Goal: Find specific page/section: Find specific page/section

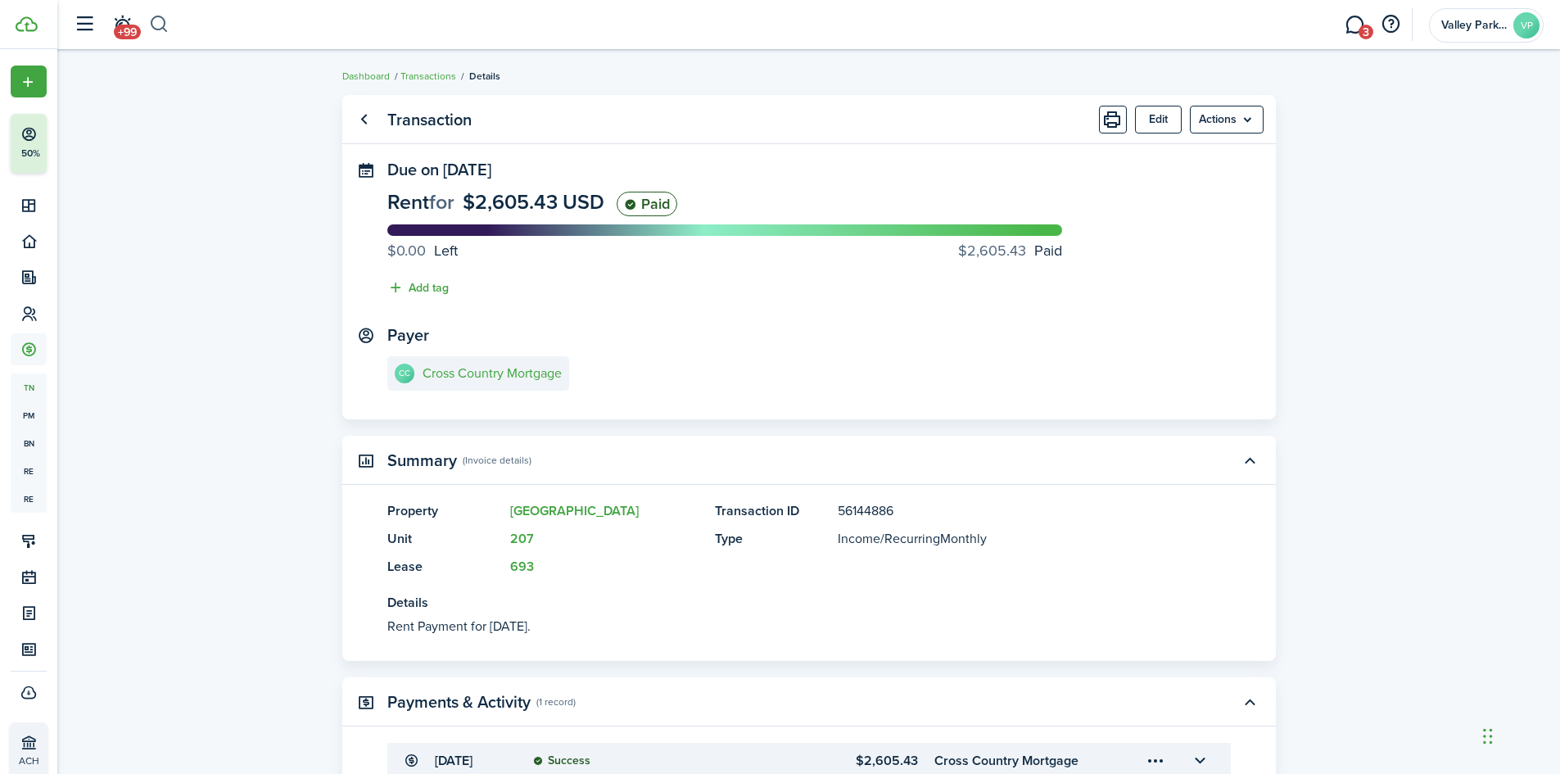
drag, startPoint x: 0, startPoint y: 0, endPoint x: 154, endPoint y: 27, distance: 156.3
click at [154, 27] on button "button" at bounding box center [159, 25] width 20 height 28
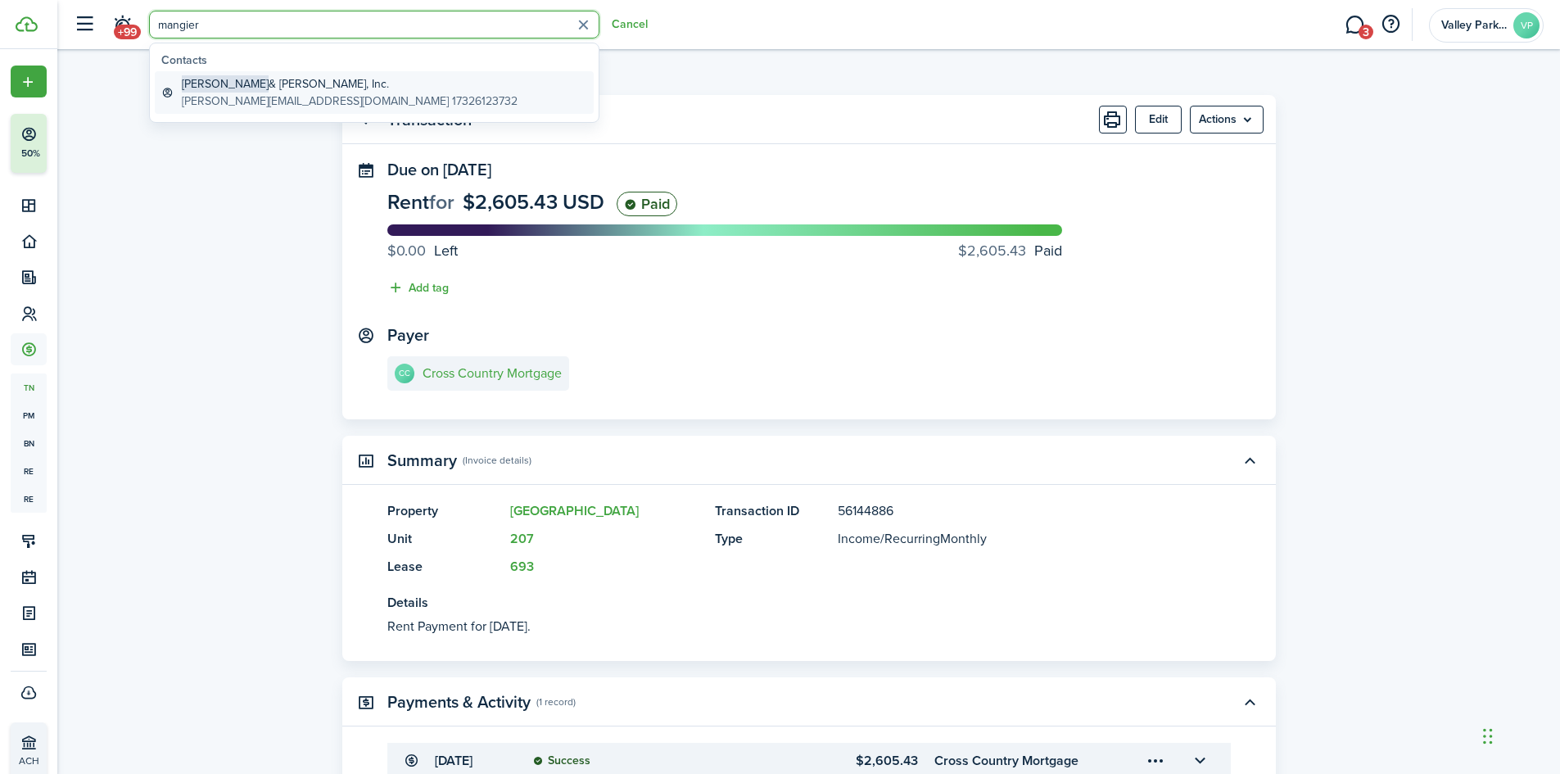
type input "mangier"
click at [267, 97] on global-search-item-description "[PERSON_NAME][EMAIL_ADDRESS][DOMAIN_NAME] 17326123732" at bounding box center [350, 101] width 336 height 17
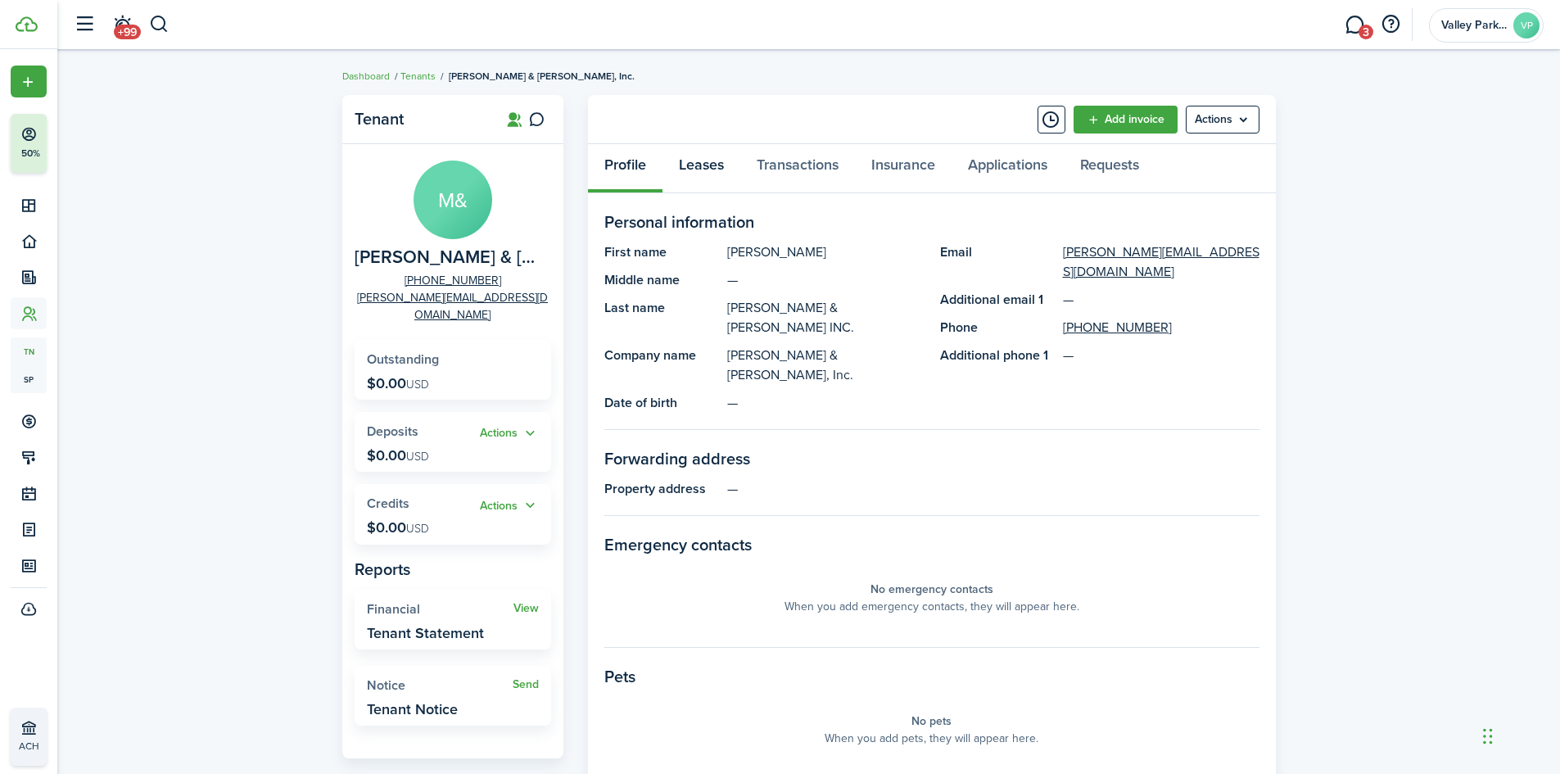
click at [714, 176] on link "Leases" at bounding box center [702, 168] width 78 height 49
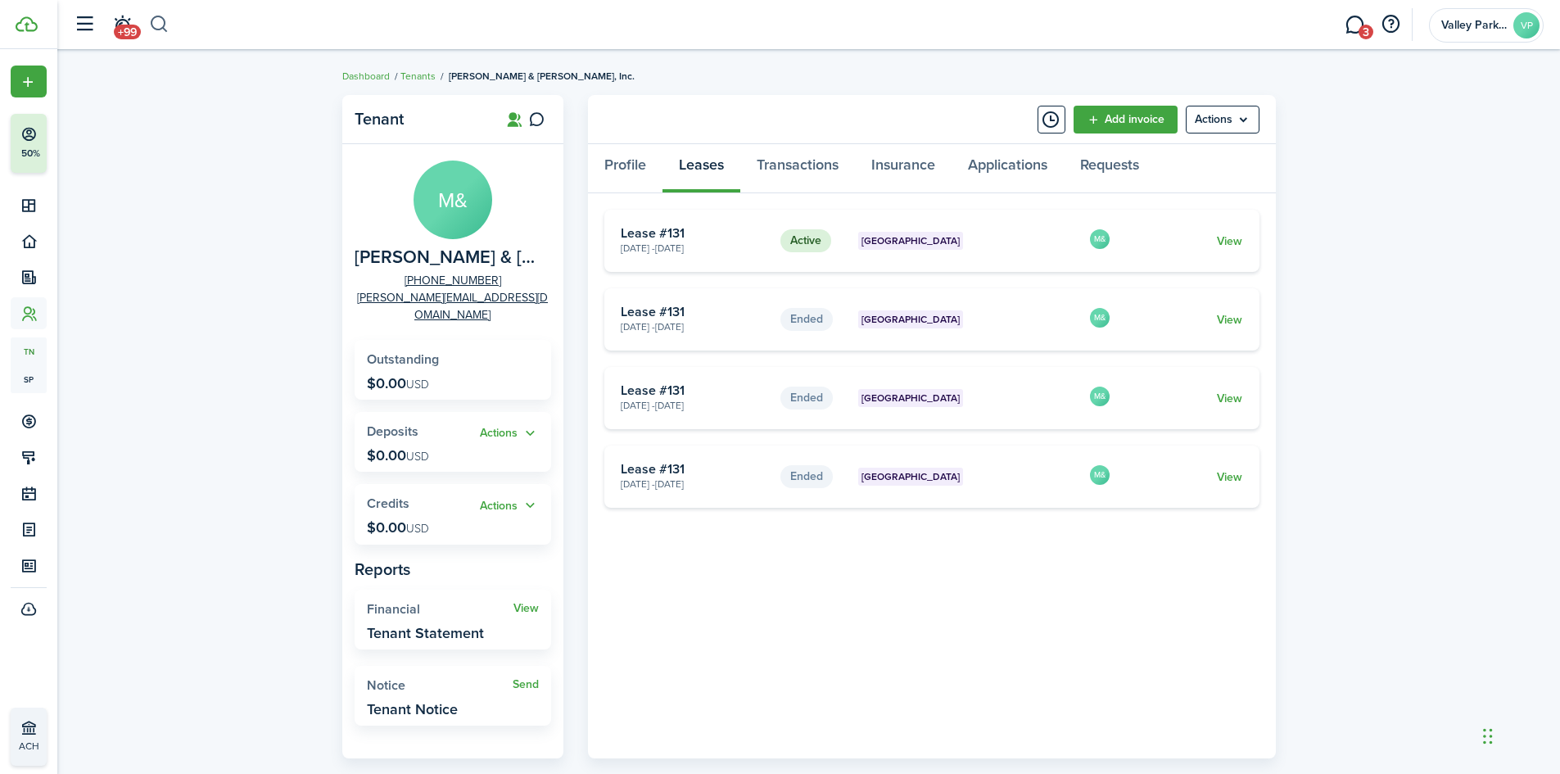
click at [156, 20] on button "button" at bounding box center [159, 25] width 20 height 28
type input "[PERSON_NAME]"
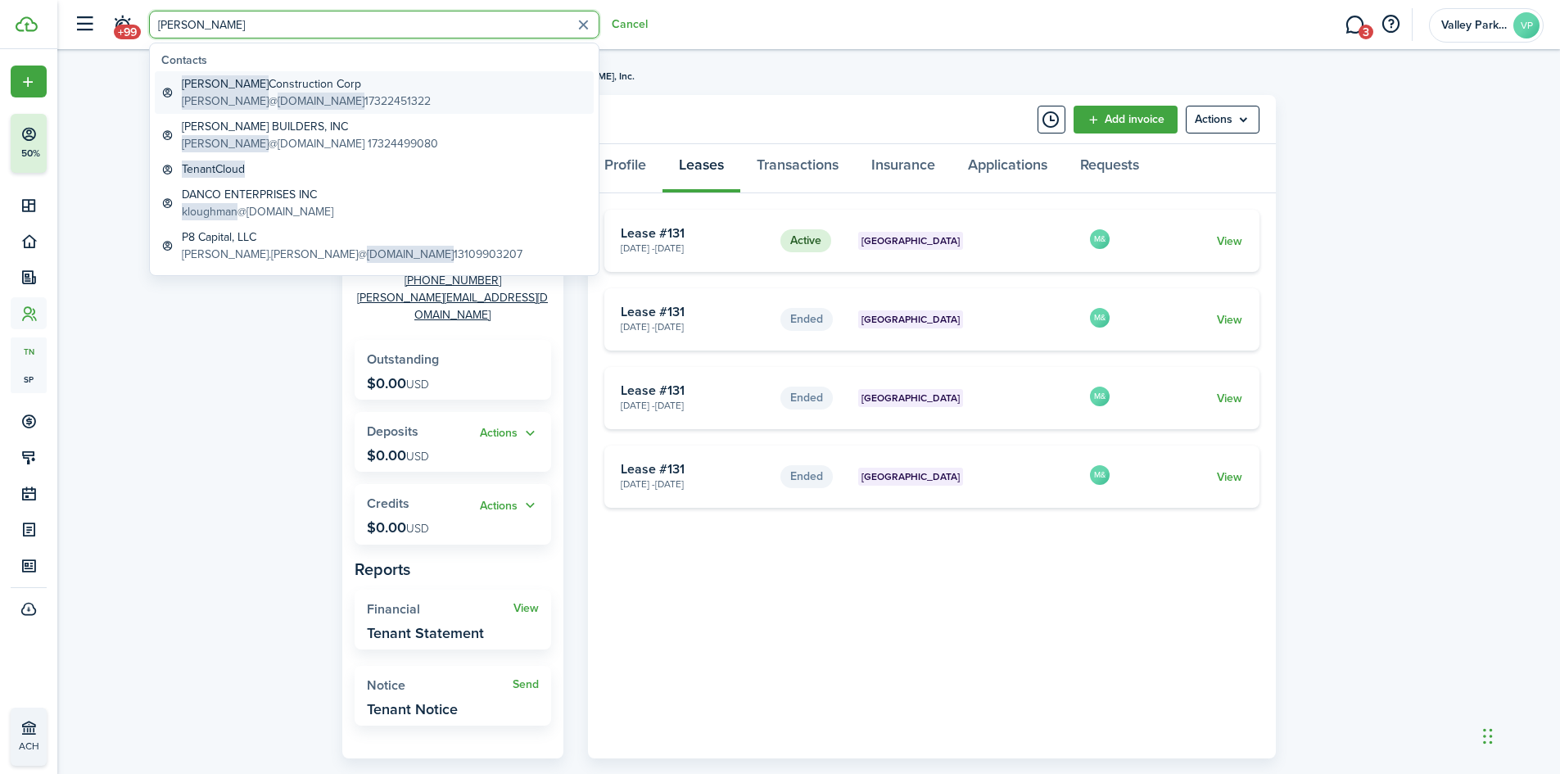
drag, startPoint x: 260, startPoint y: 99, endPoint x: 328, endPoint y: 91, distance: 69.3
click at [278, 98] on span "[DOMAIN_NAME]" at bounding box center [321, 101] width 87 height 17
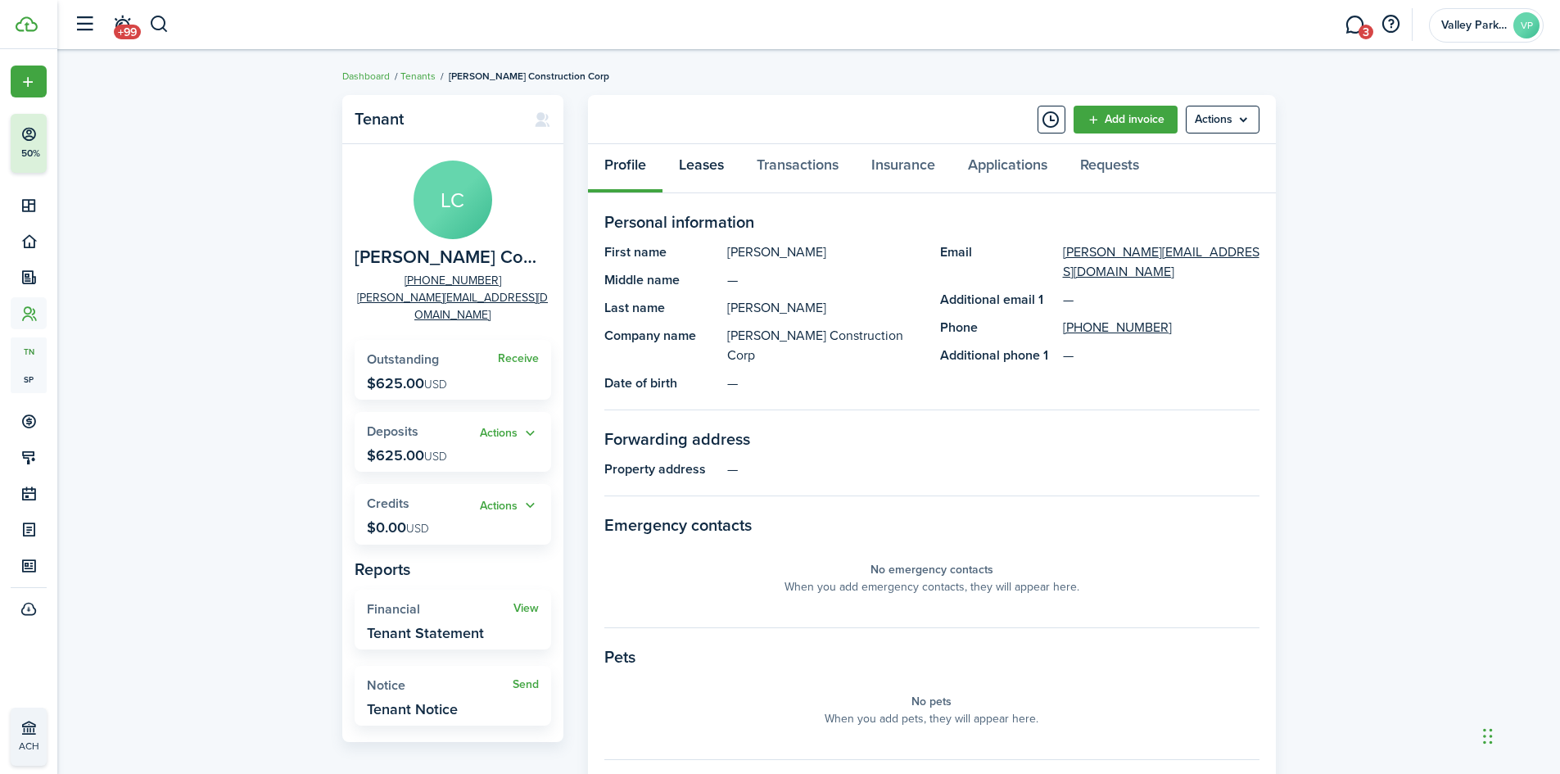
click at [720, 171] on link "Leases" at bounding box center [702, 168] width 78 height 49
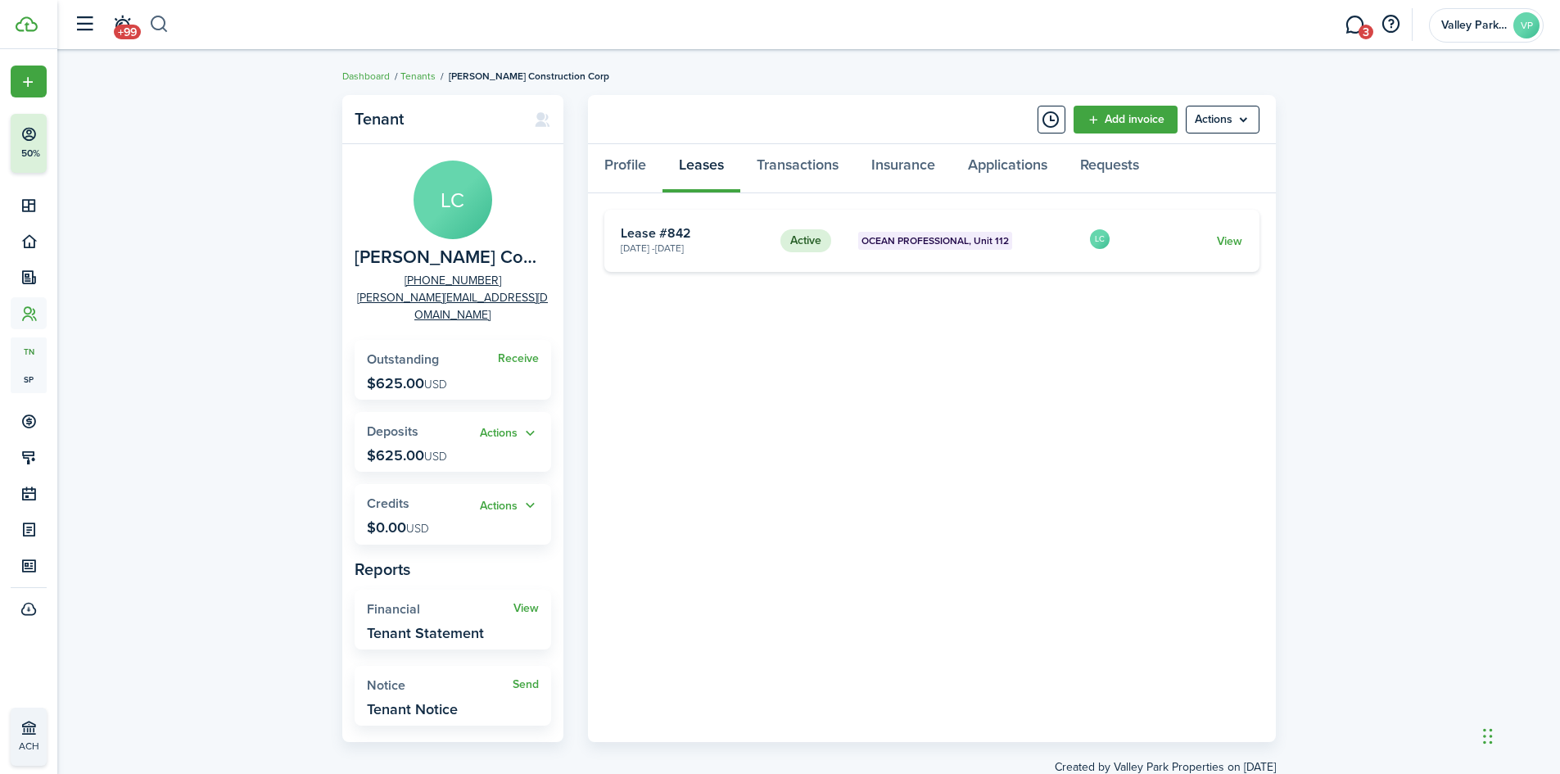
click at [157, 27] on button "button" at bounding box center [159, 25] width 20 height 28
type input "[PERSON_NAME]"
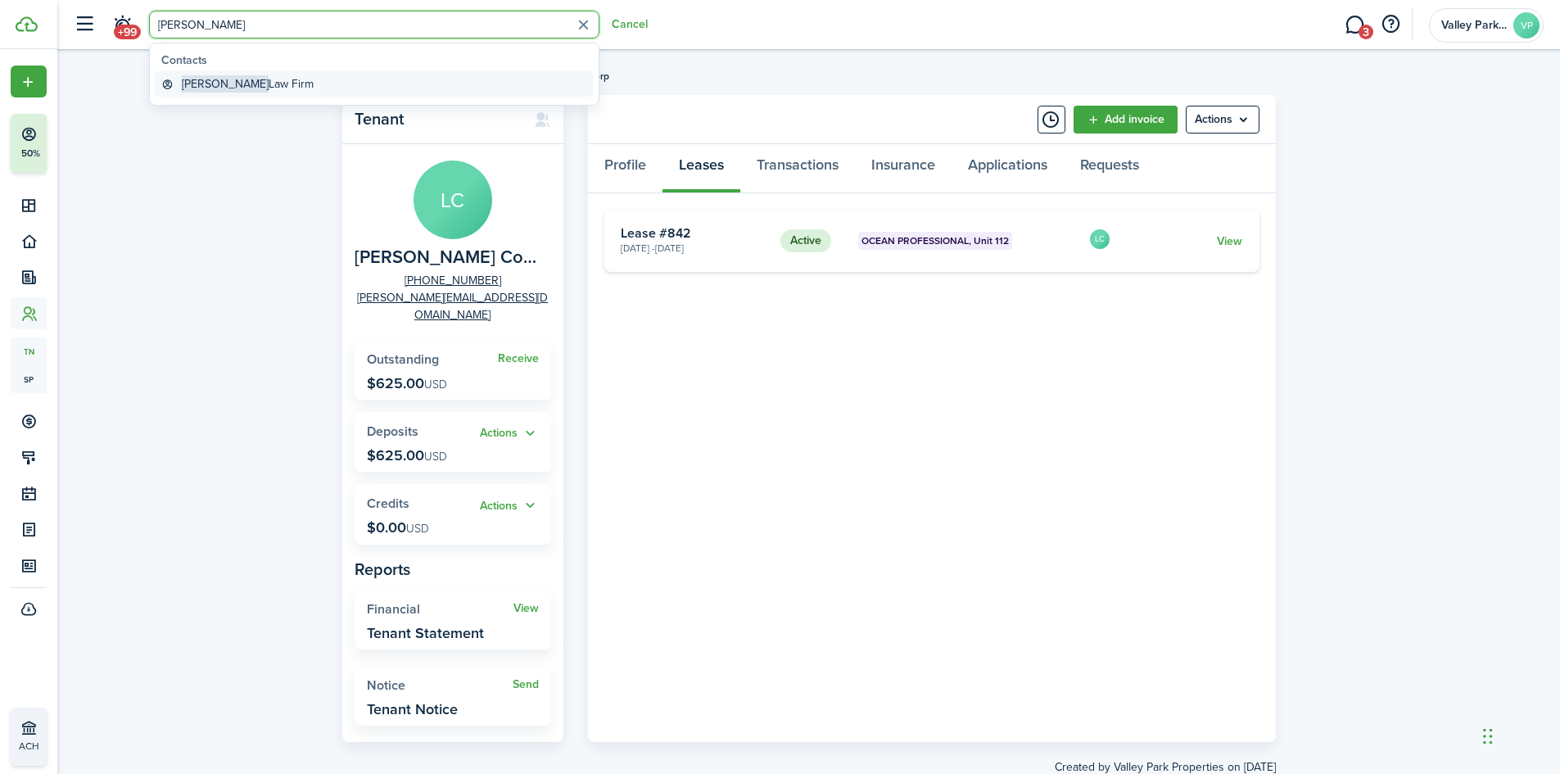
click at [256, 88] on global-search-item-title "[PERSON_NAME] Law Firm" at bounding box center [248, 83] width 132 height 17
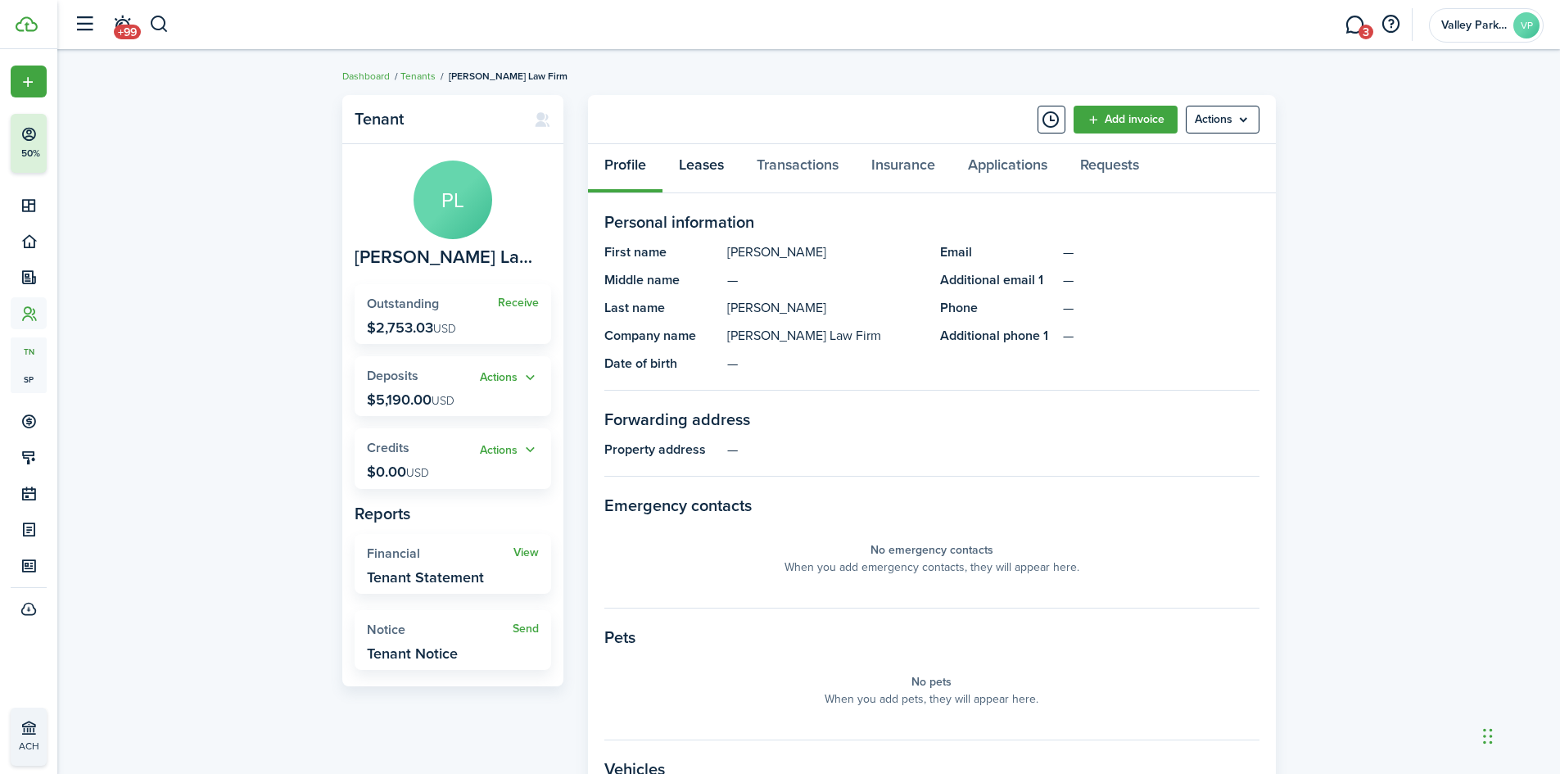
click at [700, 179] on link "Leases" at bounding box center [702, 168] width 78 height 49
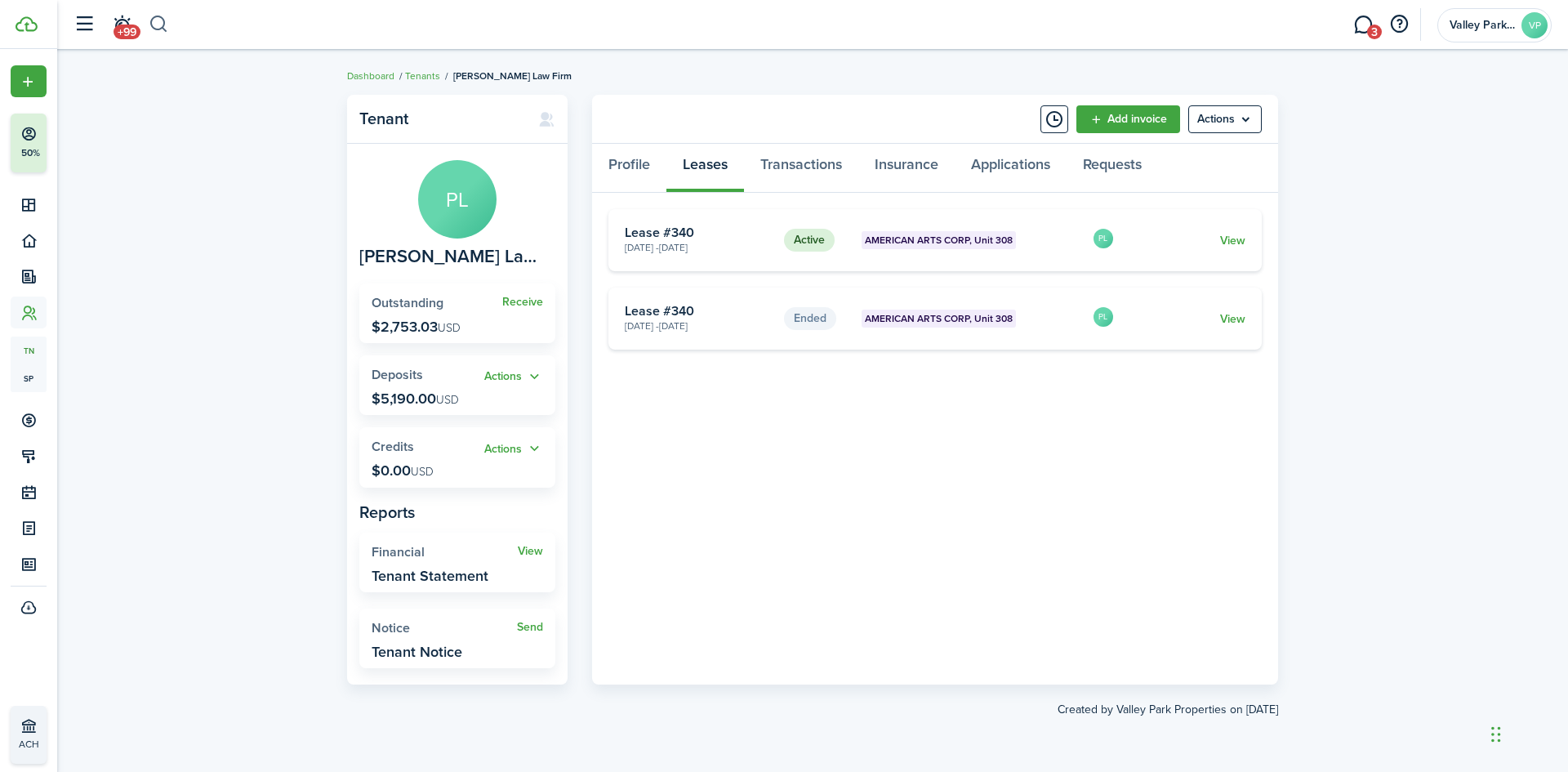
click at [166, 24] on button "button" at bounding box center [159, 25] width 20 height 28
type input "rekall"
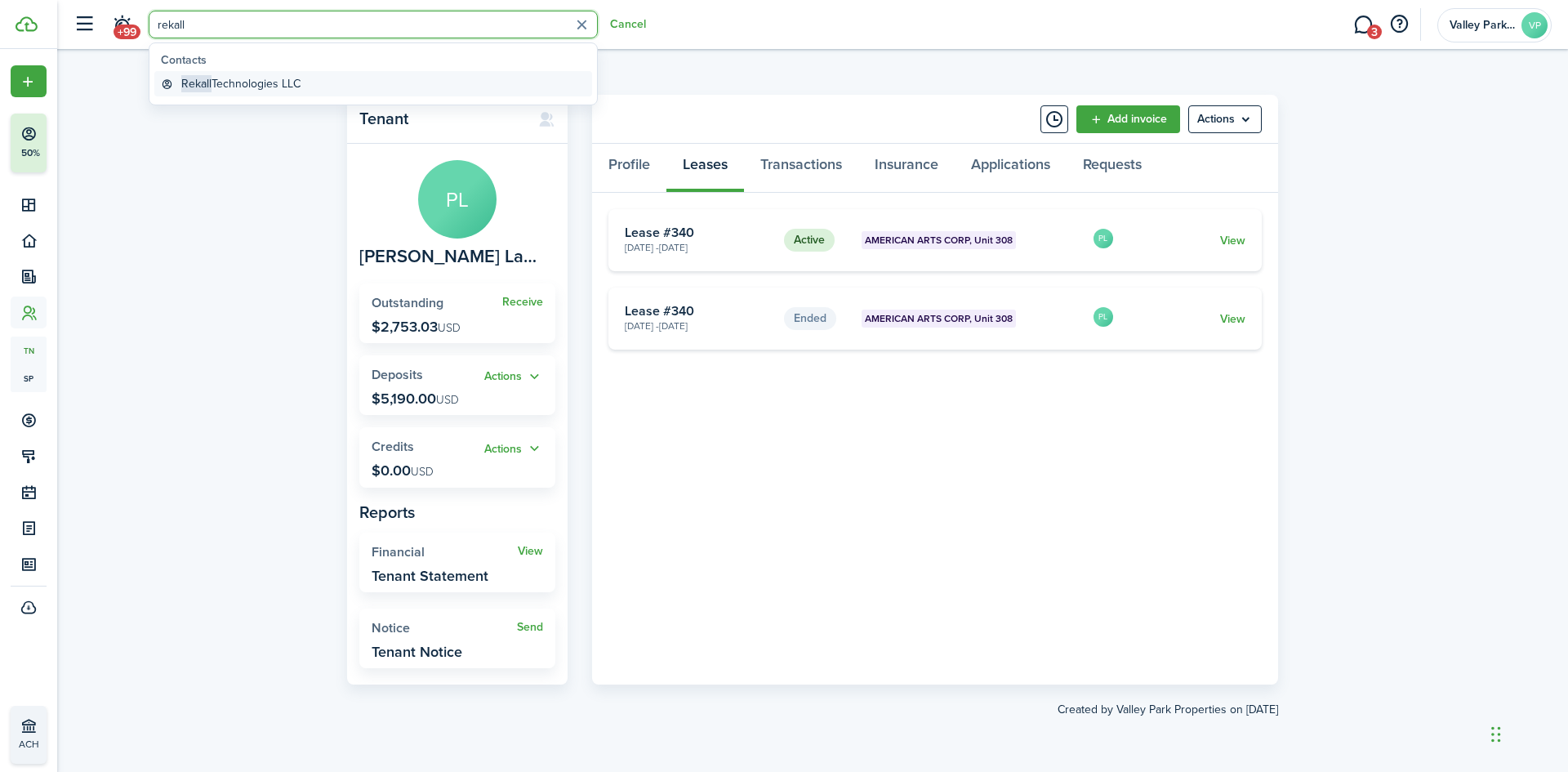
click at [259, 88] on global-search-item-title "Rekall Technologies LLC" at bounding box center [241, 83] width 120 height 17
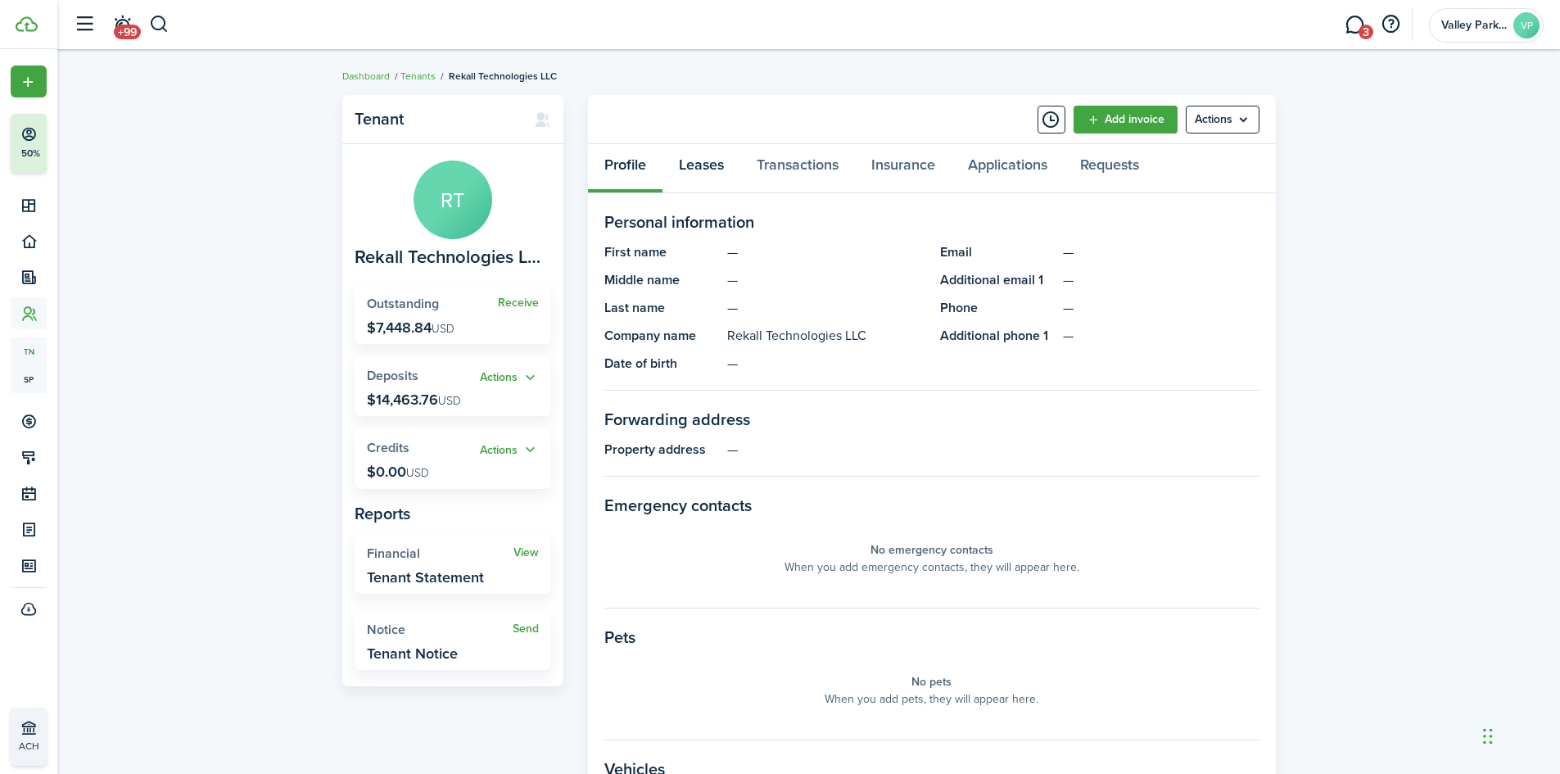
click at [707, 168] on link "Leases" at bounding box center [702, 168] width 78 height 49
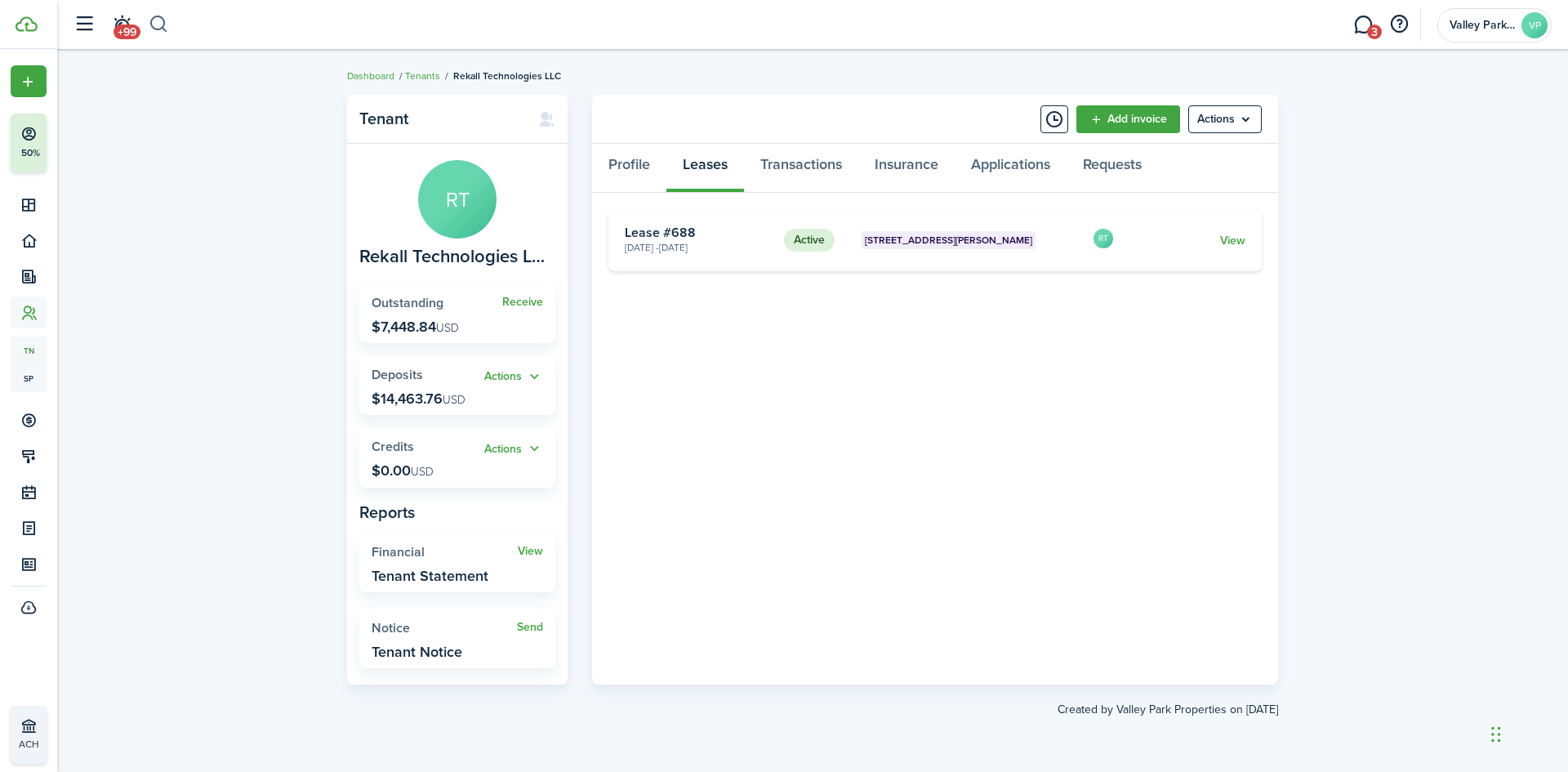
click at [157, 27] on button "button" at bounding box center [159, 25] width 20 height 28
type input "[PERSON_NAME]"
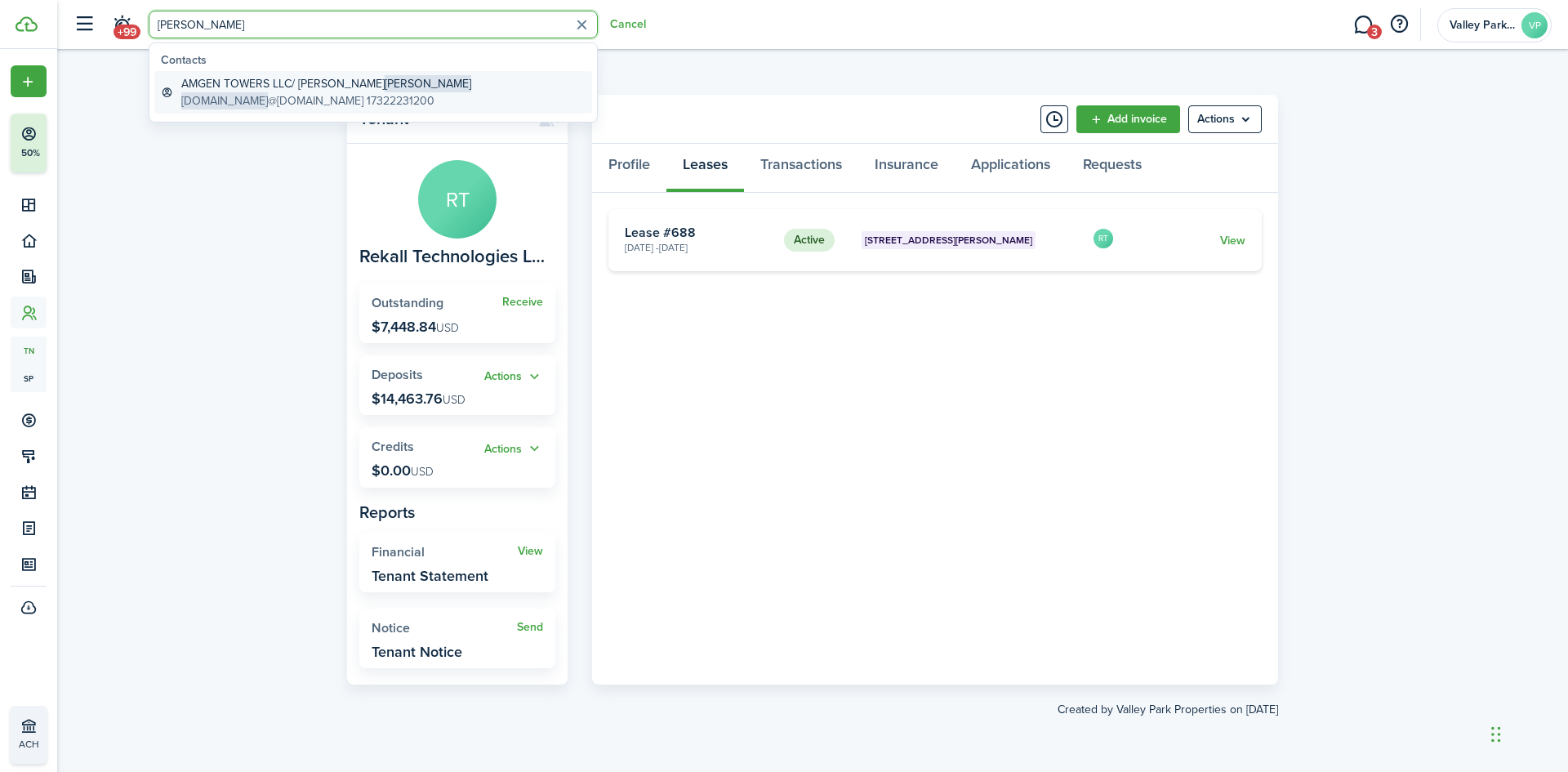
click at [257, 84] on global-search-item-title "AMGEN TOWERS LLC/ [PERSON_NAME]" at bounding box center [326, 83] width 290 height 17
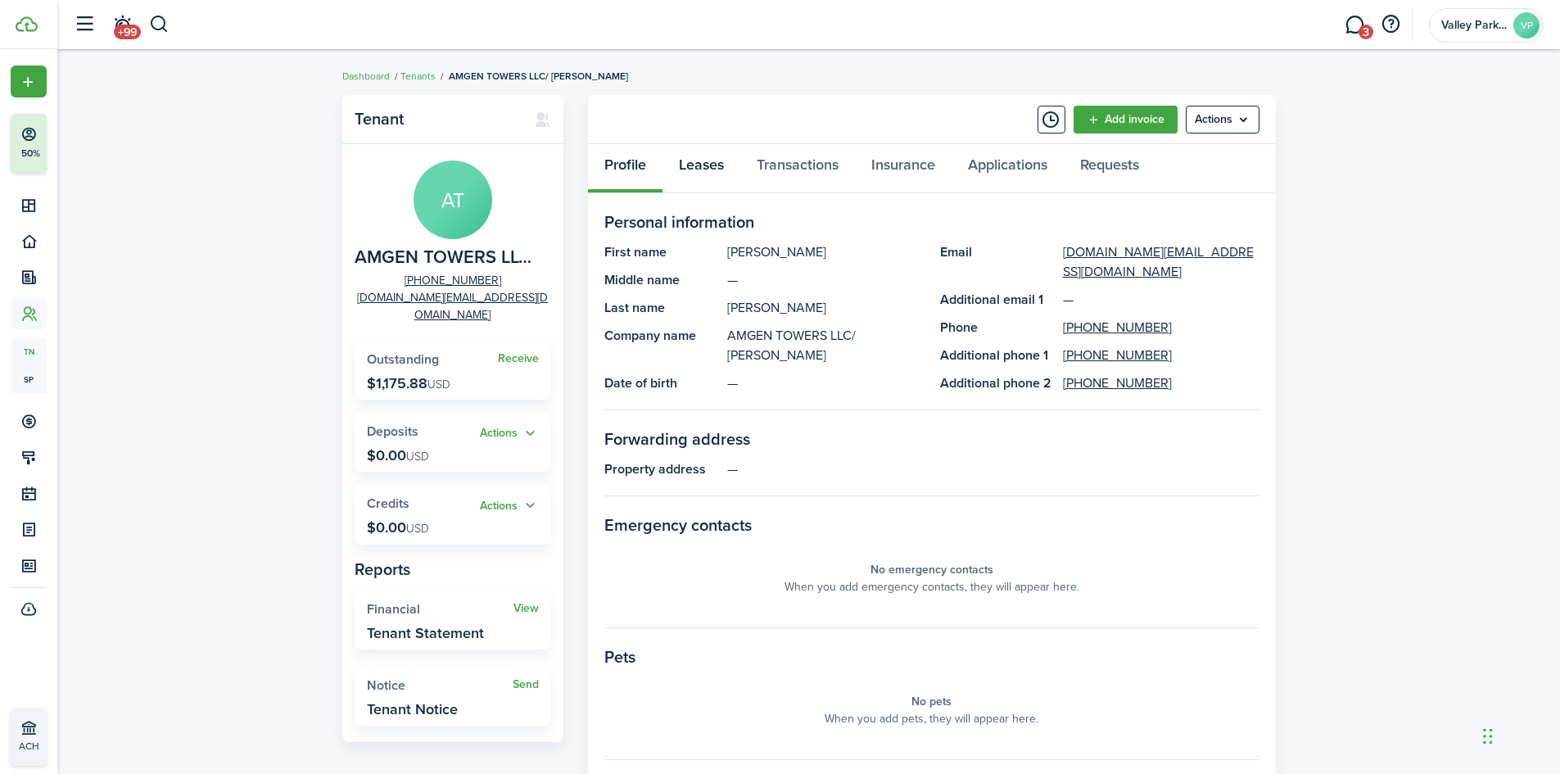
click at [699, 156] on link "Leases" at bounding box center [702, 168] width 78 height 49
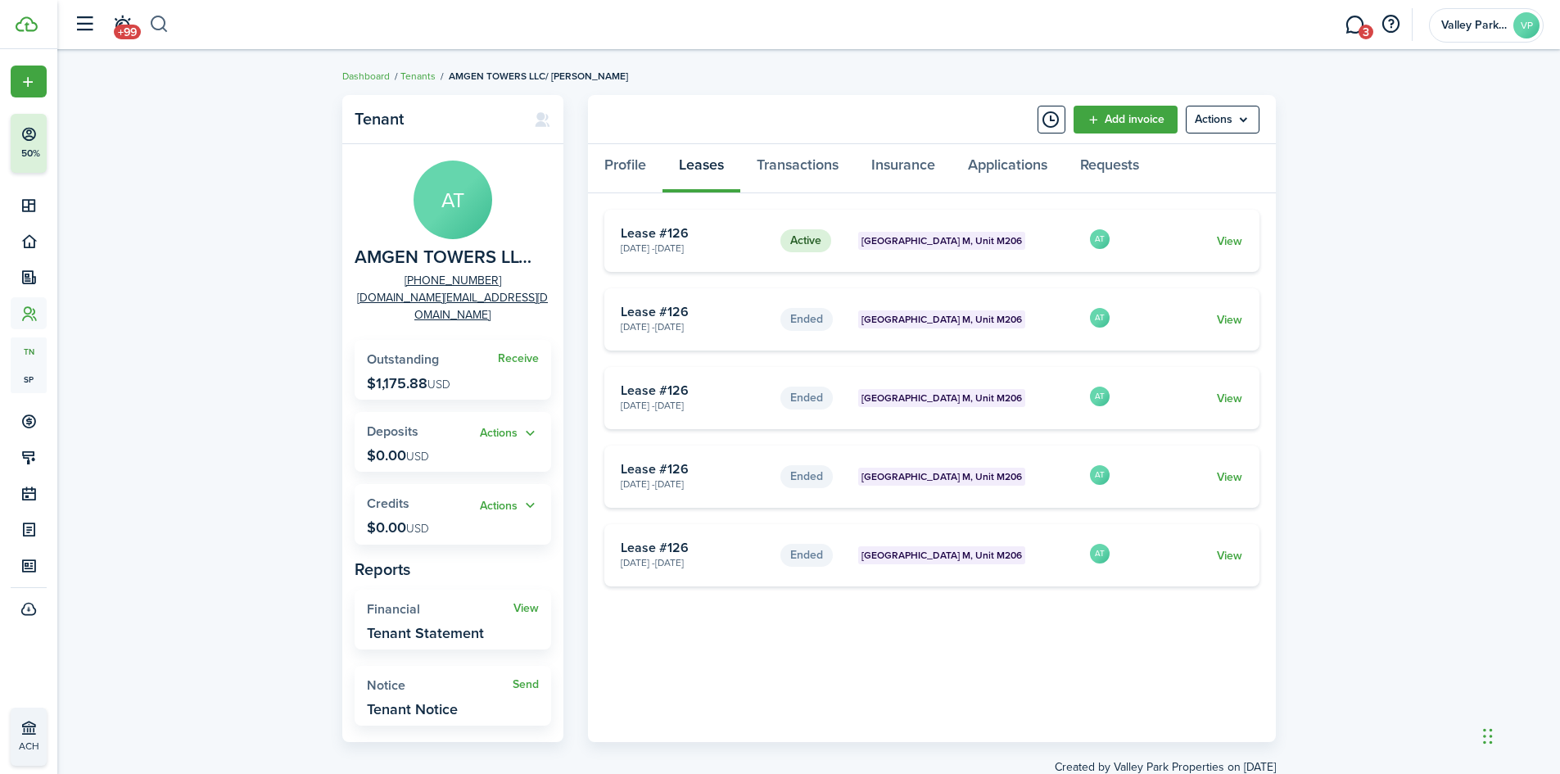
click at [162, 13] on button "button" at bounding box center [159, 25] width 20 height 28
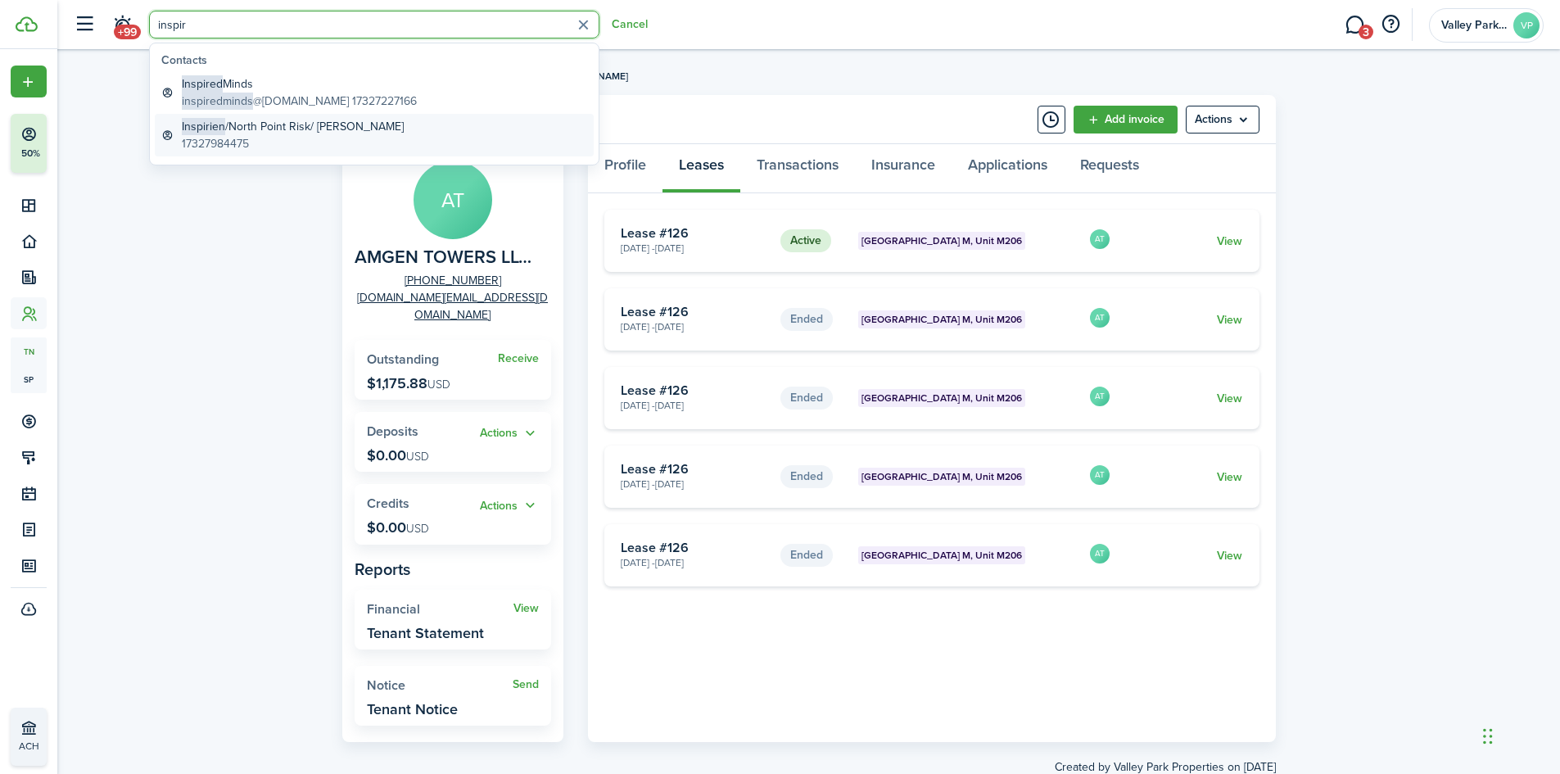
type input "inspir"
click at [229, 140] on global-search-item-description "17327984475" at bounding box center [293, 143] width 222 height 17
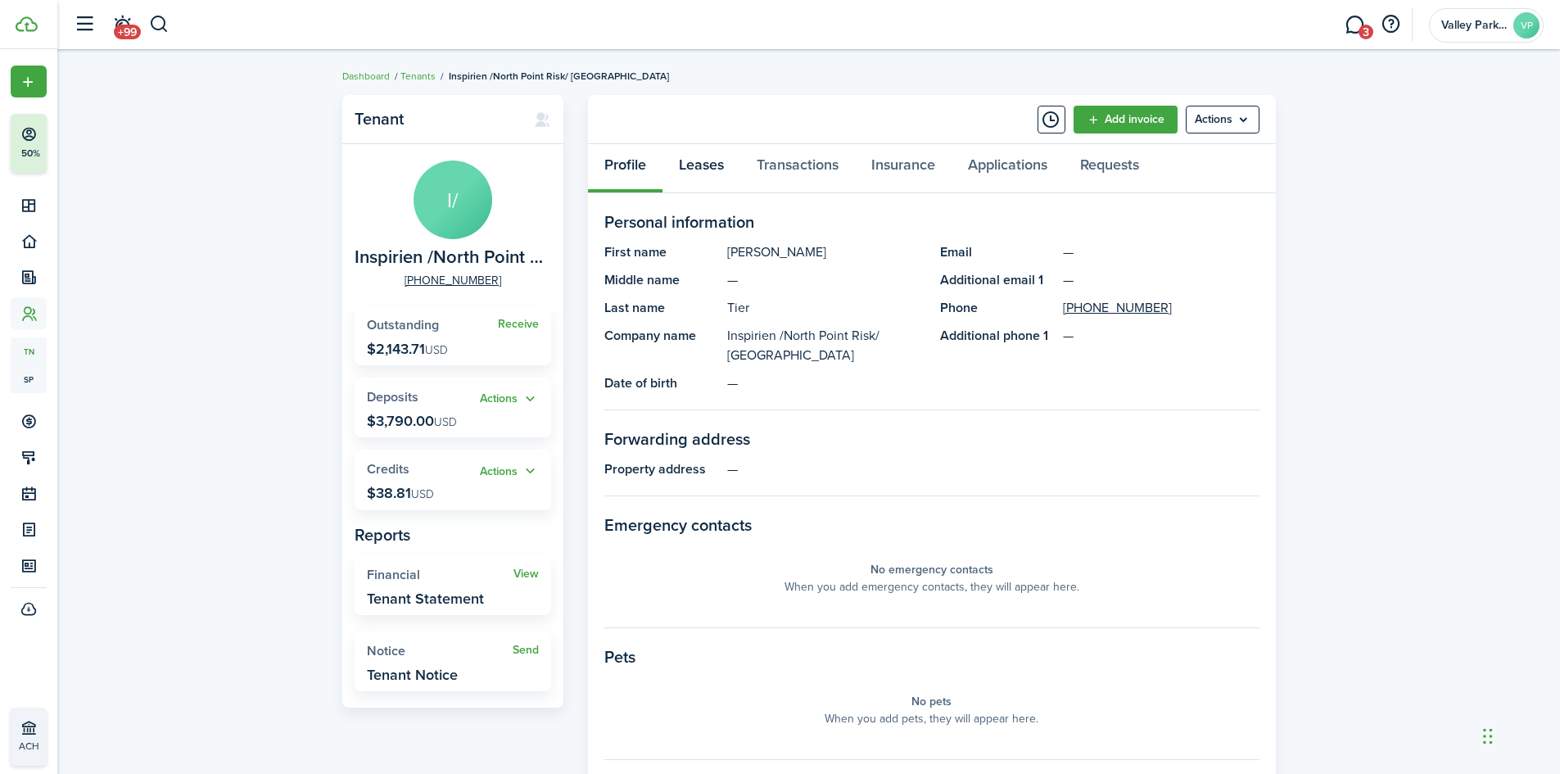
click at [704, 161] on link "Leases" at bounding box center [702, 168] width 78 height 49
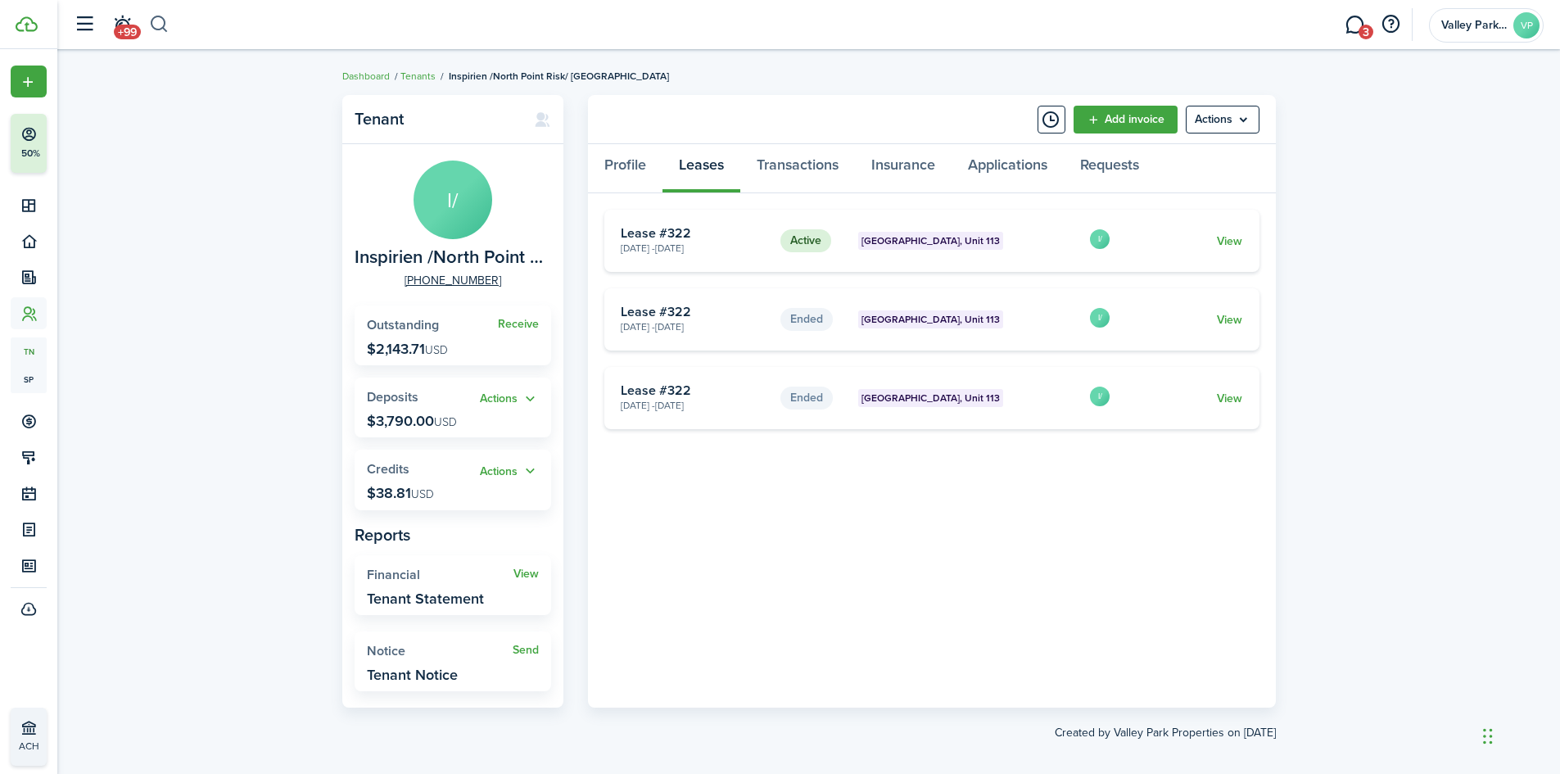
click at [166, 20] on button "button" at bounding box center [159, 25] width 20 height 28
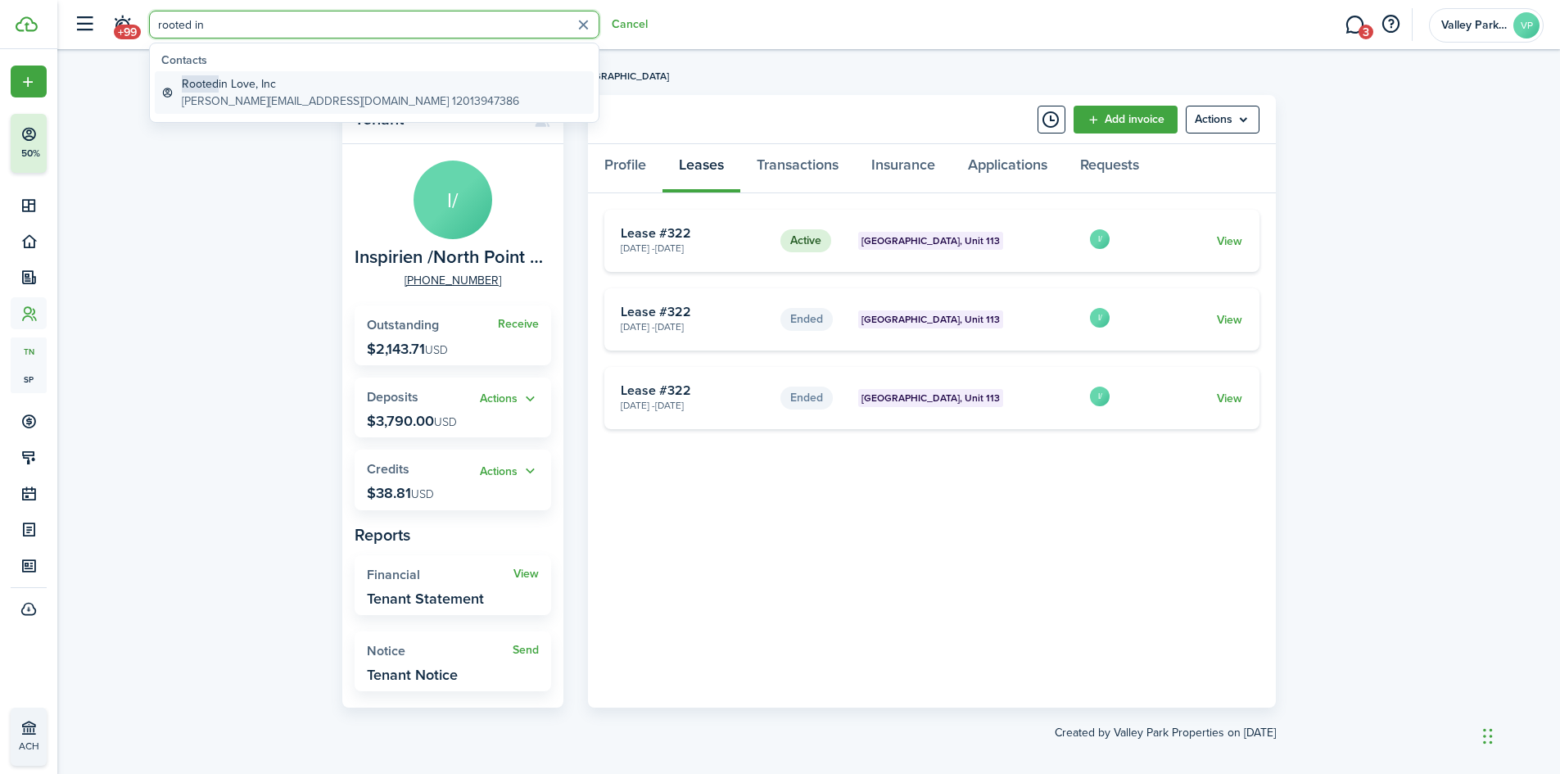
type input "rooted in"
click at [238, 101] on global-search-item-description "[PERSON_NAME][EMAIL_ADDRESS][DOMAIN_NAME] 12013947386" at bounding box center [350, 101] width 337 height 17
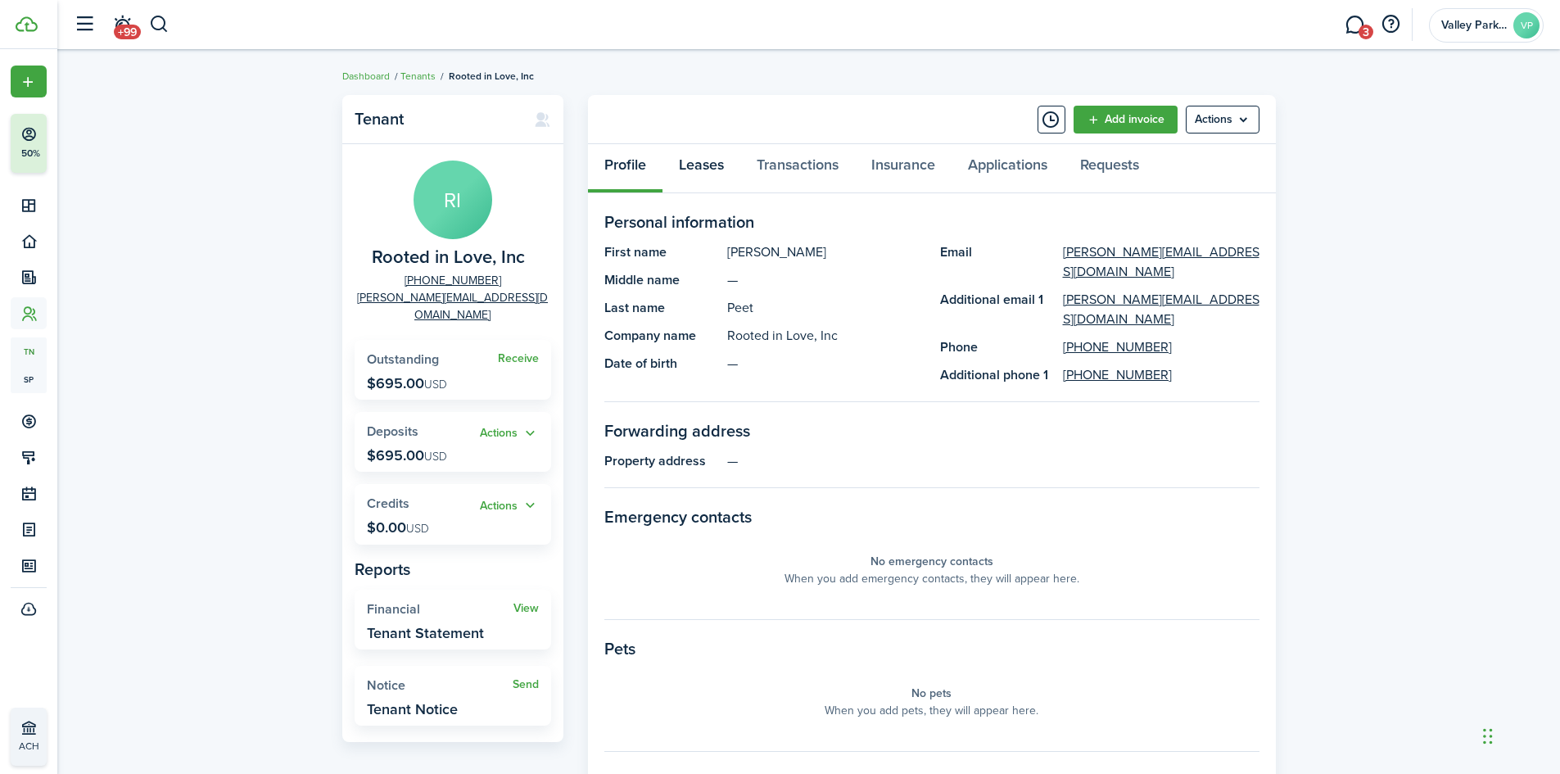
click at [707, 170] on link "Leases" at bounding box center [702, 168] width 78 height 49
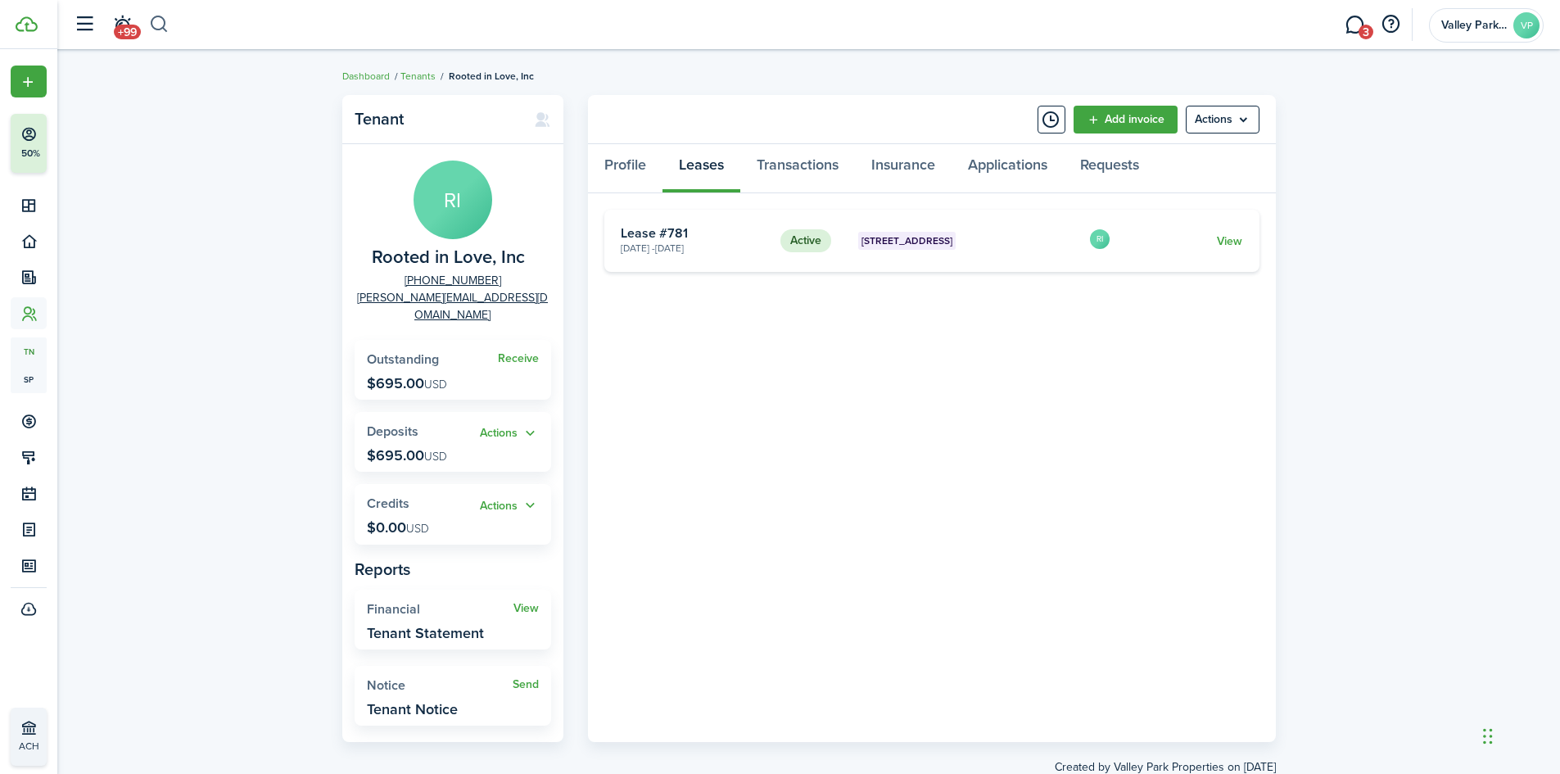
click at [163, 21] on button "button" at bounding box center [159, 25] width 20 height 28
type input "newbury"
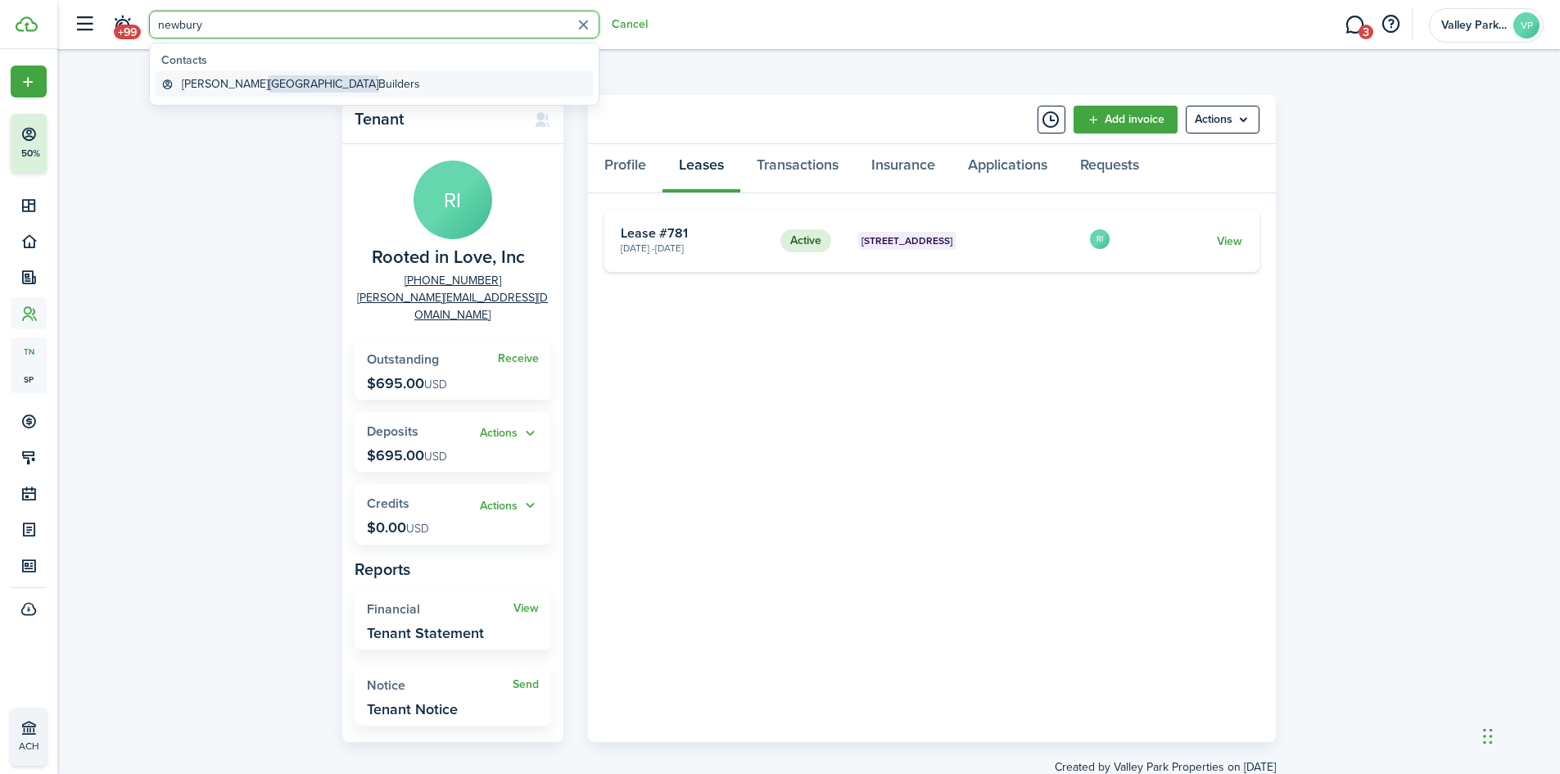
click at [251, 74] on link "[PERSON_NAME] Builders" at bounding box center [374, 83] width 439 height 25
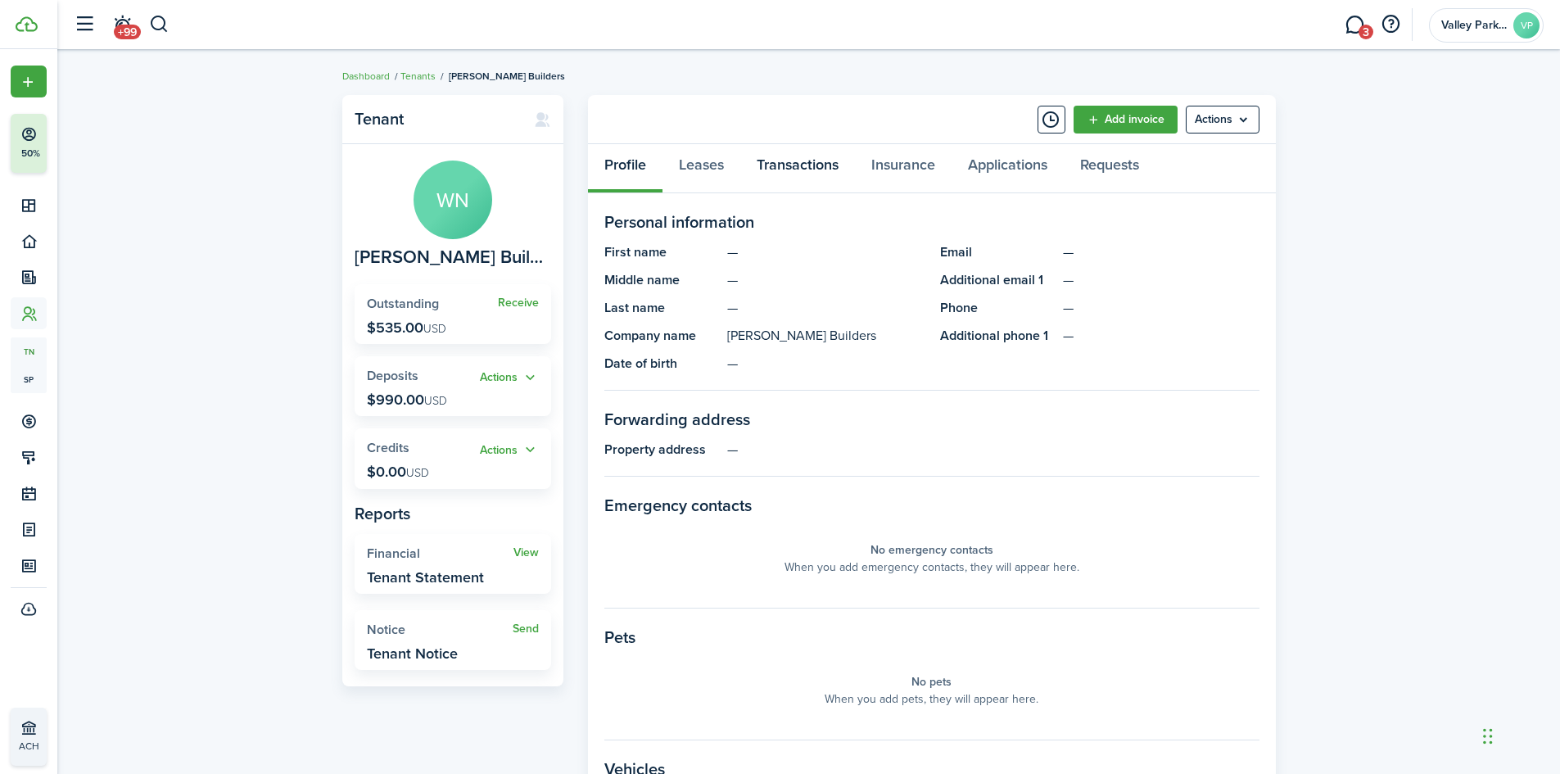
click at [772, 153] on link "Transactions" at bounding box center [797, 168] width 115 height 49
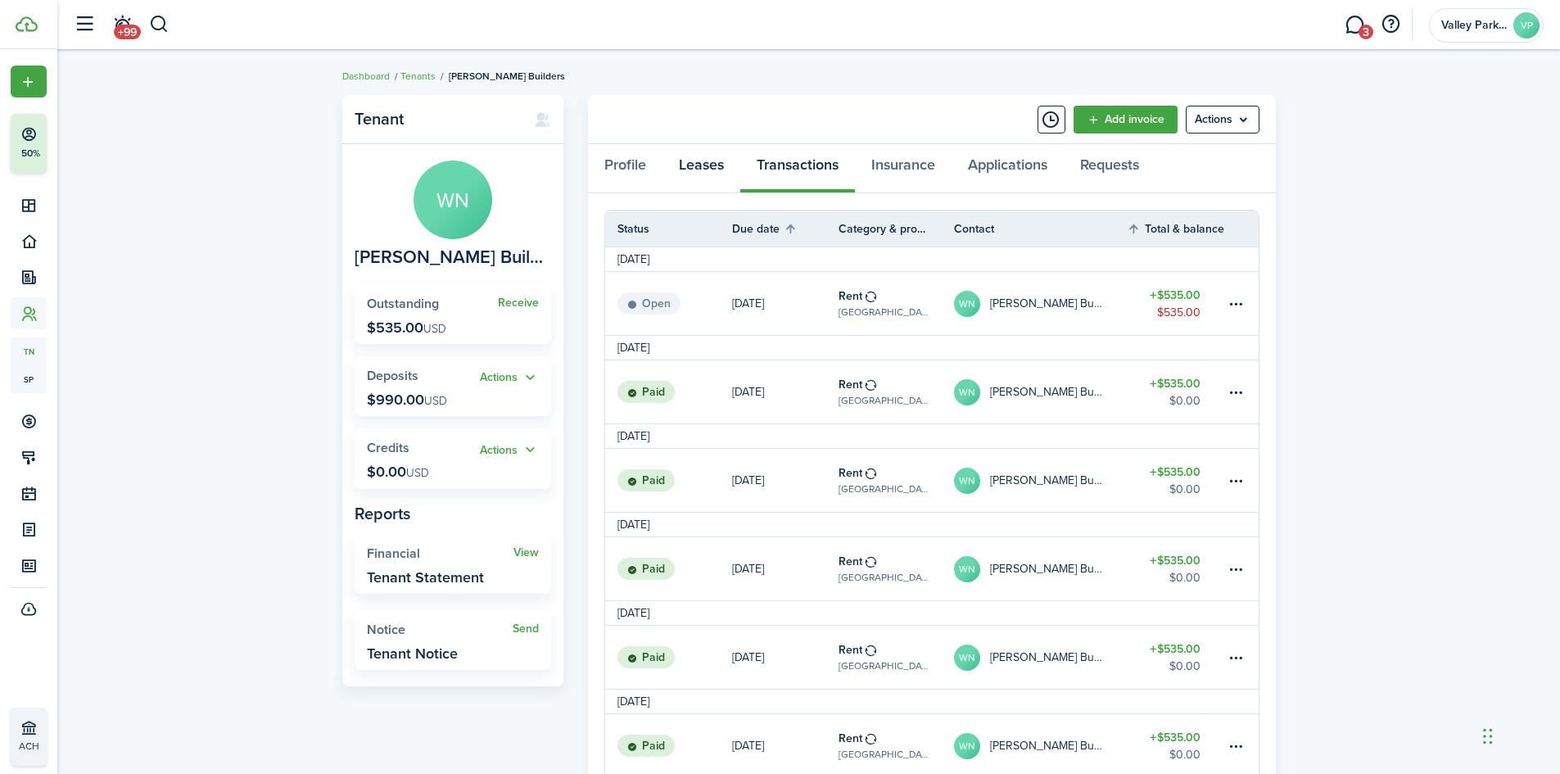
click at [711, 161] on link "Leases" at bounding box center [702, 168] width 78 height 49
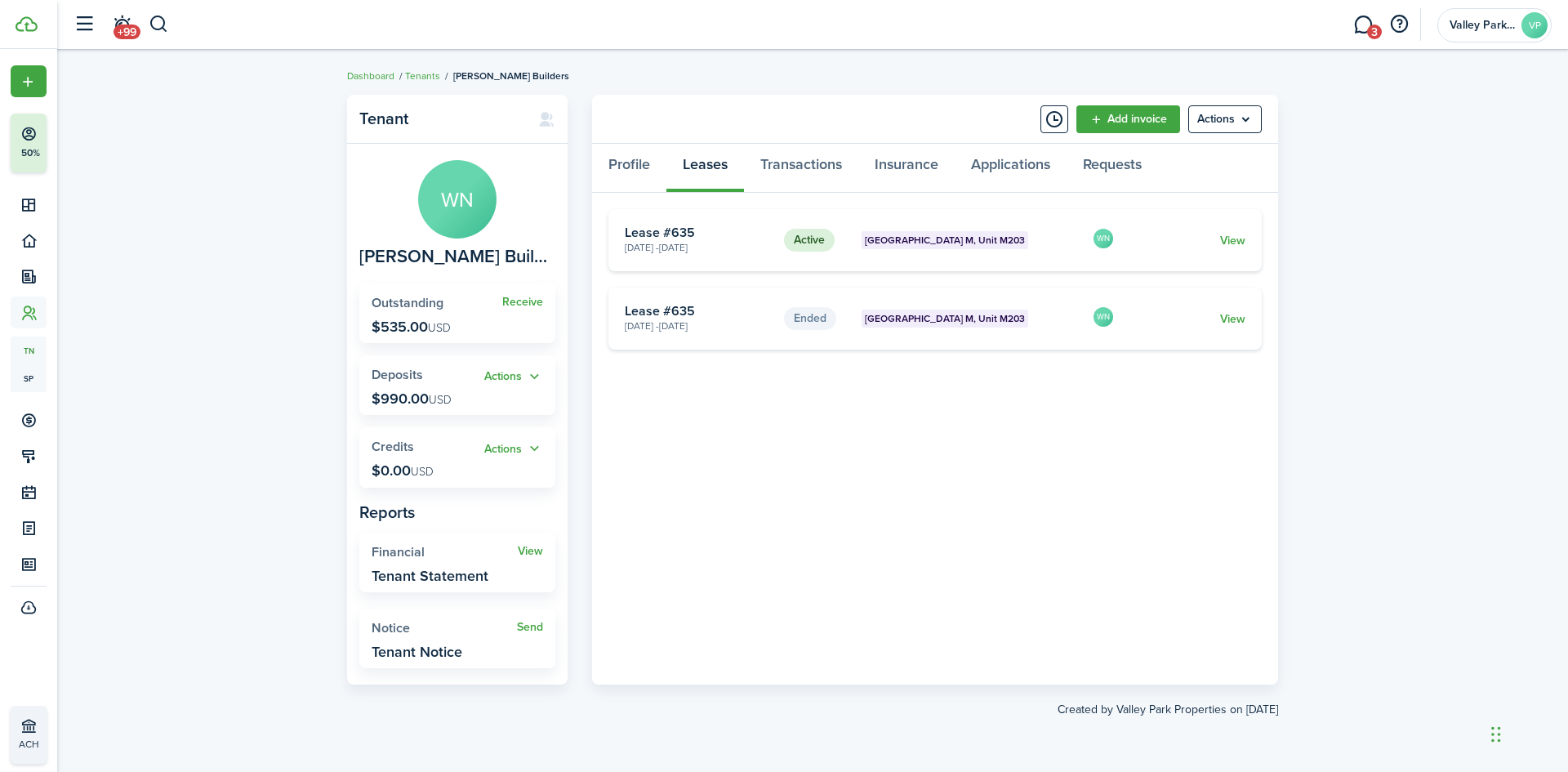
click at [170, 25] on header-wrapper "+99 3 Valley Park Properties VP" at bounding box center [809, 24] width 1487 height 49
click at [155, 16] on button "button" at bounding box center [159, 25] width 20 height 28
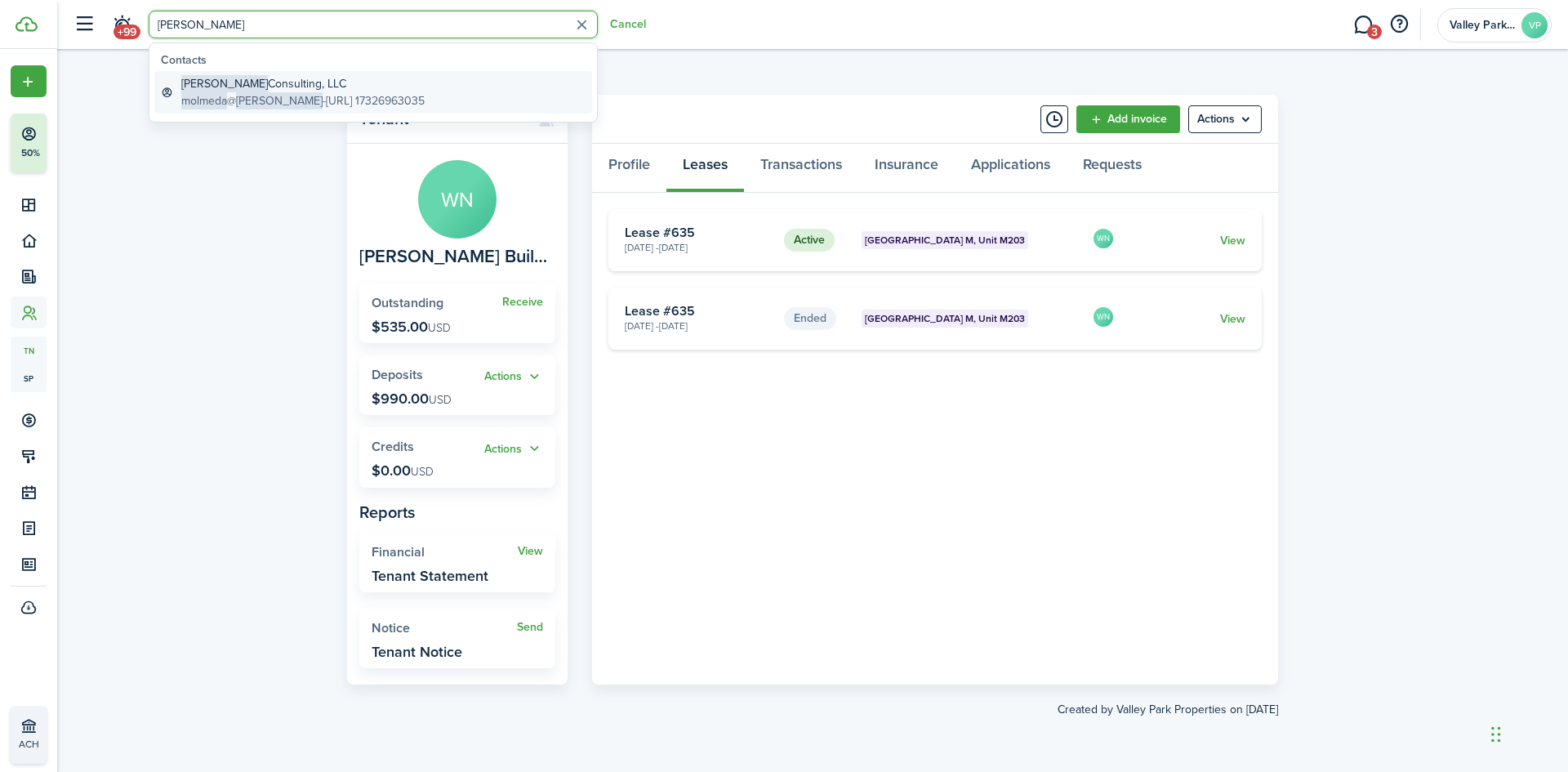
type input "[PERSON_NAME]"
click at [254, 82] on global-search-item-title "[PERSON_NAME] Consulting, LLC" at bounding box center [303, 83] width 243 height 17
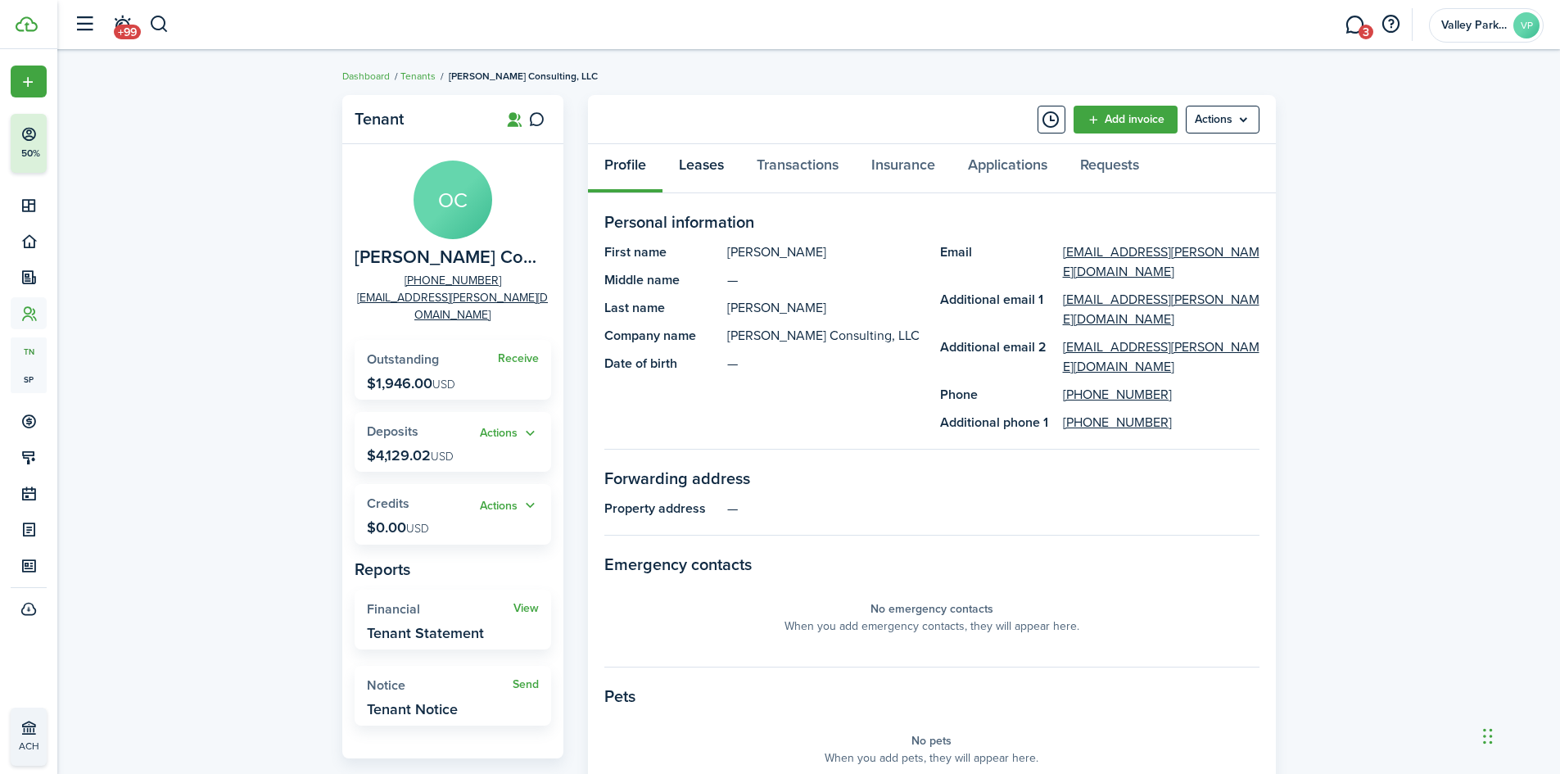
click at [725, 173] on link "Leases" at bounding box center [702, 168] width 78 height 49
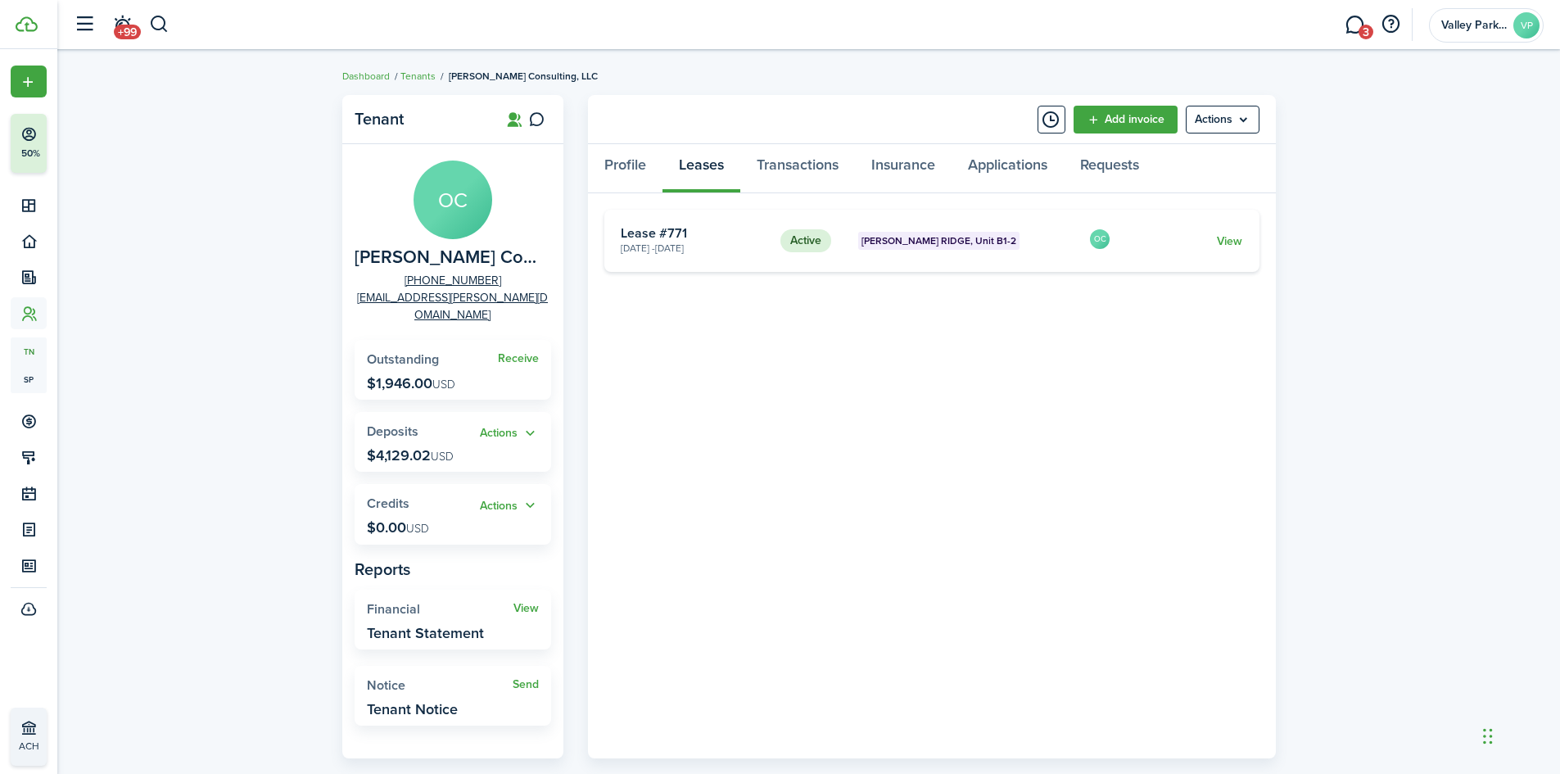
click at [143, 20] on header-control-items "+99" at bounding box center [118, 25] width 104 height 42
click at [161, 30] on button "button" at bounding box center [159, 25] width 20 height 28
type input "[PERSON_NAME]"
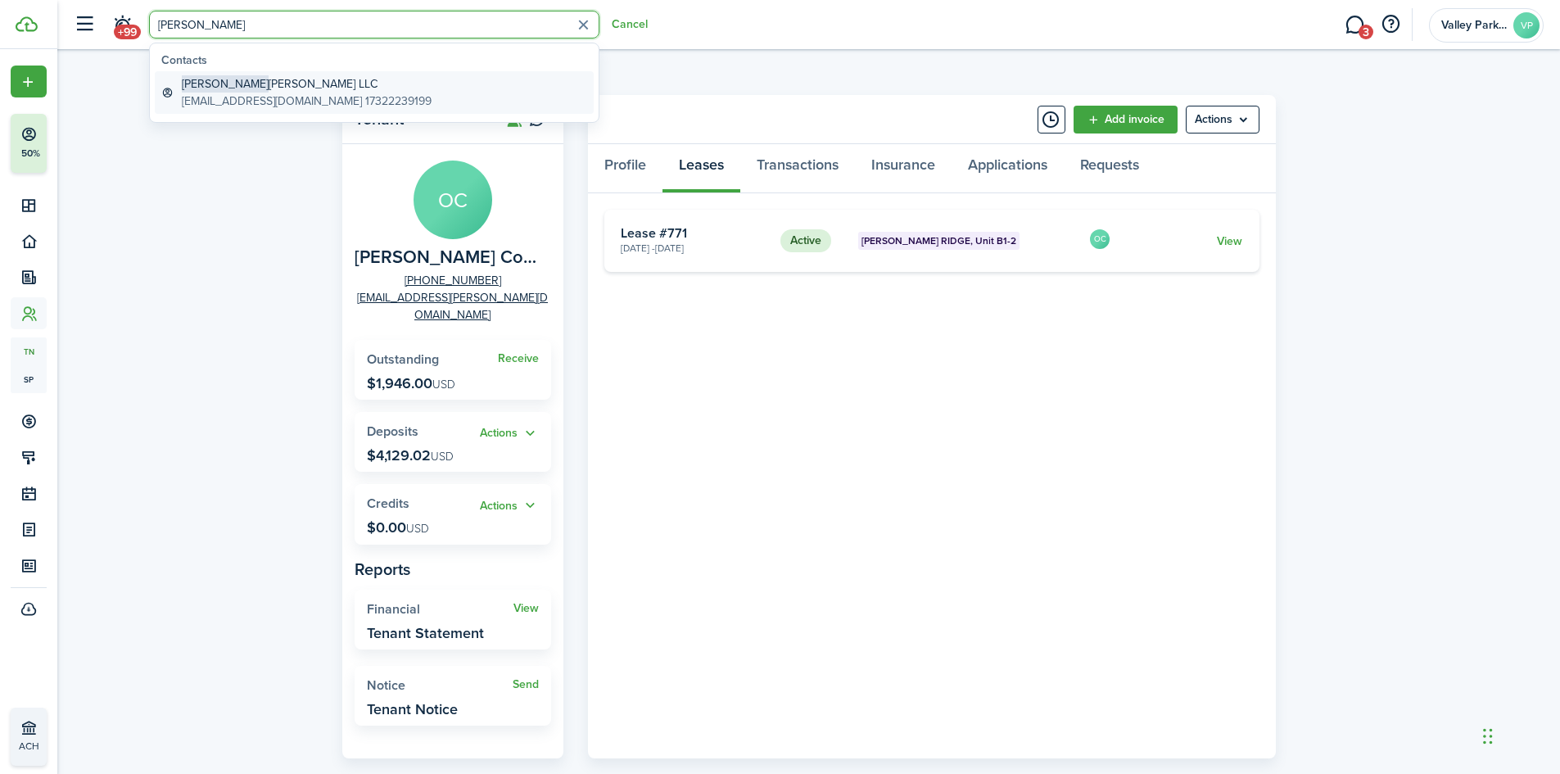
drag, startPoint x: 238, startPoint y: 103, endPoint x: 272, endPoint y: 97, distance: 35.0
click at [239, 103] on global-search-item-description "[EMAIL_ADDRESS][DOMAIN_NAME] 17322239199" at bounding box center [307, 101] width 250 height 17
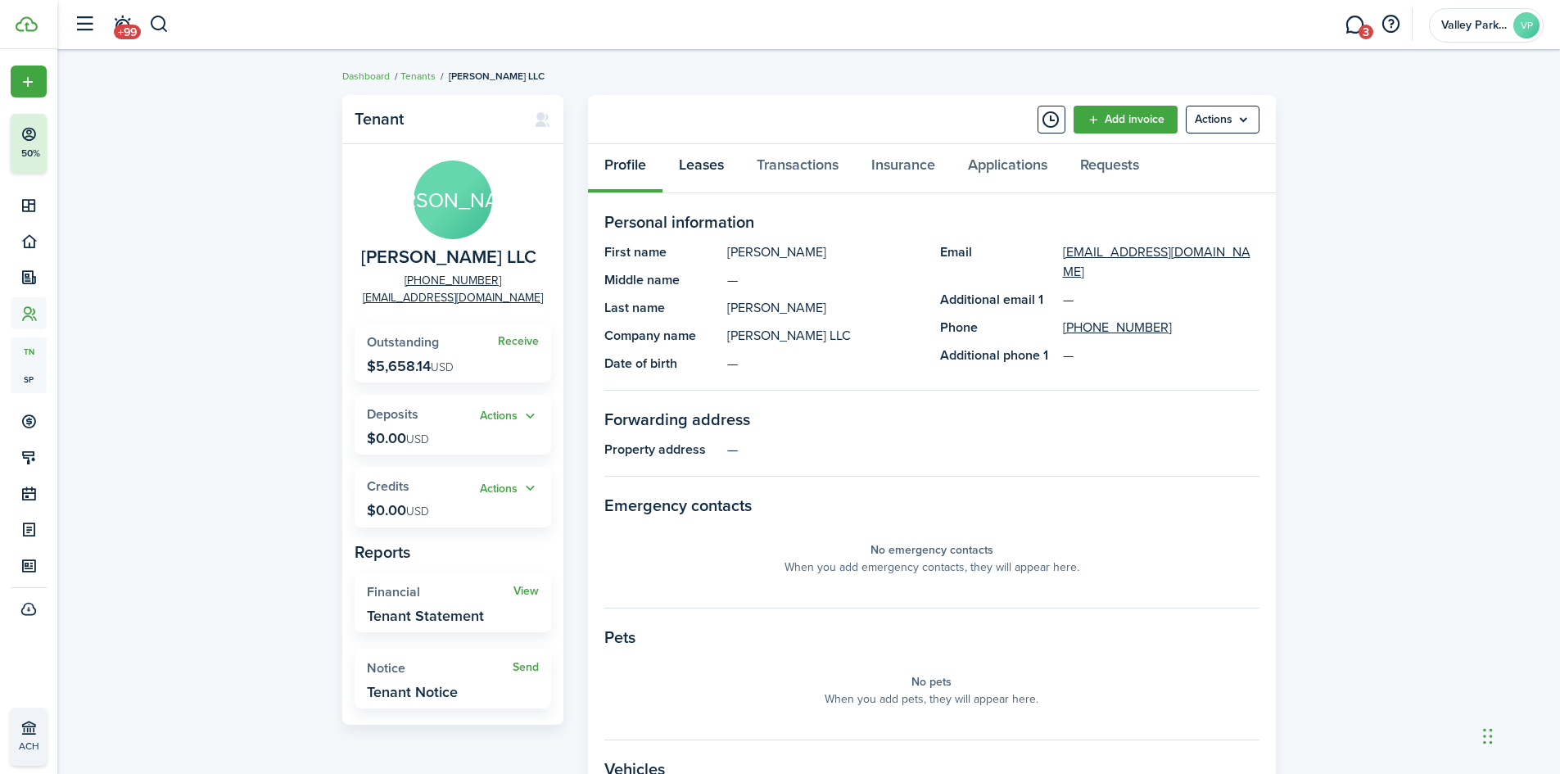
click at [711, 168] on link "Leases" at bounding box center [702, 168] width 78 height 49
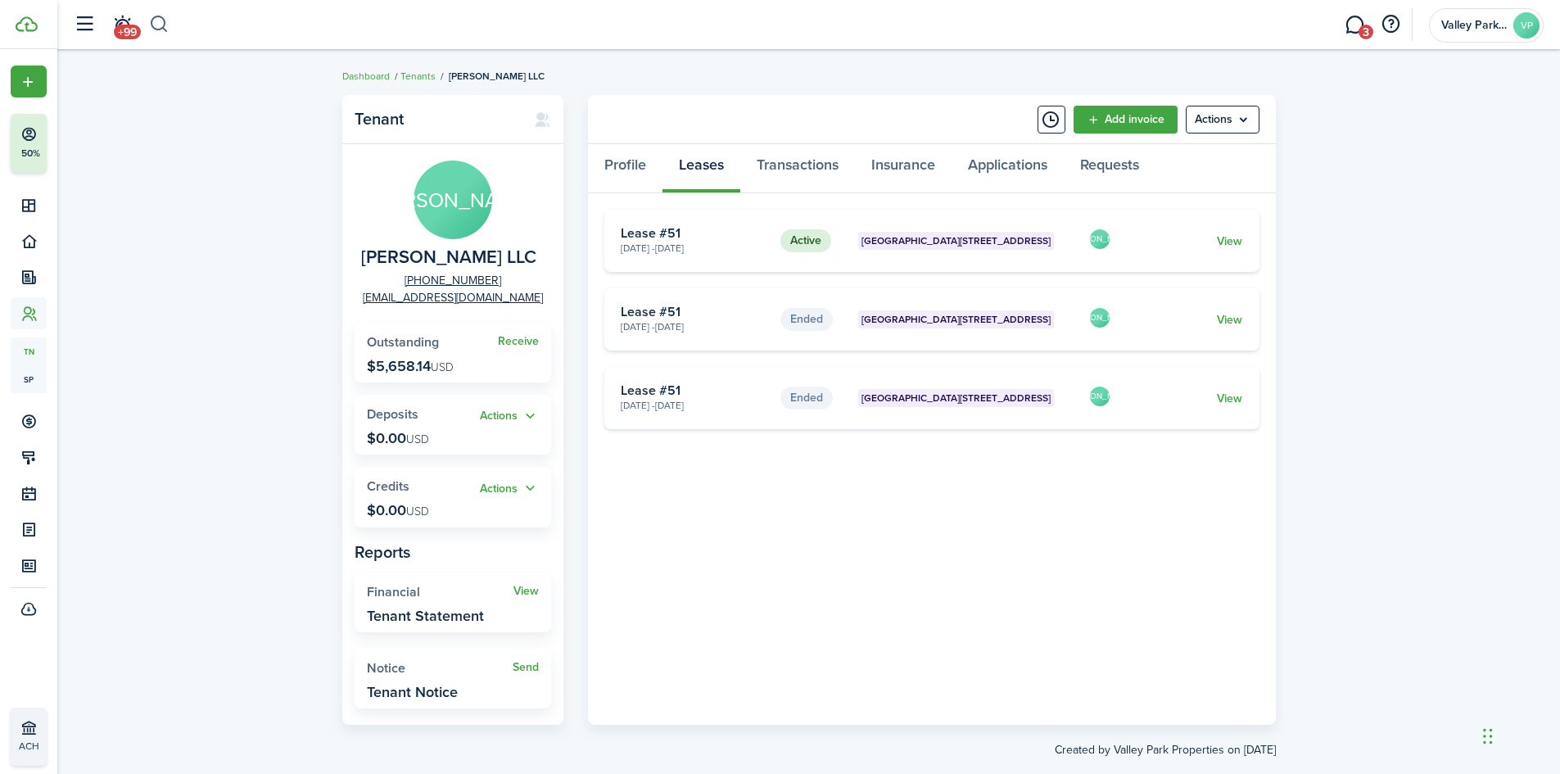
click at [159, 20] on button "button" at bounding box center [159, 25] width 20 height 28
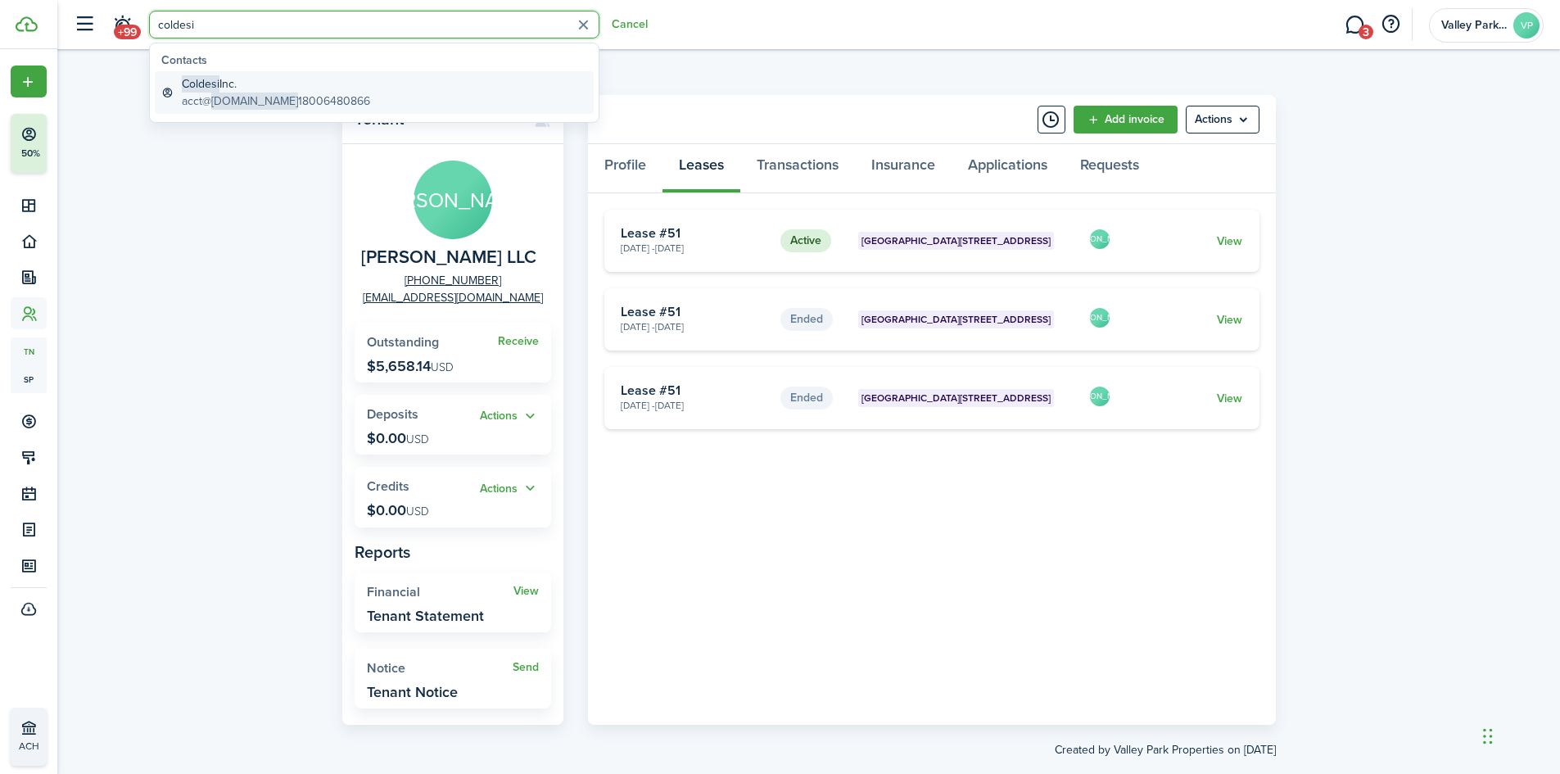
type input "coldesi"
drag, startPoint x: 210, startPoint y: 78, endPoint x: 269, endPoint y: 67, distance: 59.9
click at [212, 77] on span "Coldesi" at bounding box center [201, 83] width 38 height 17
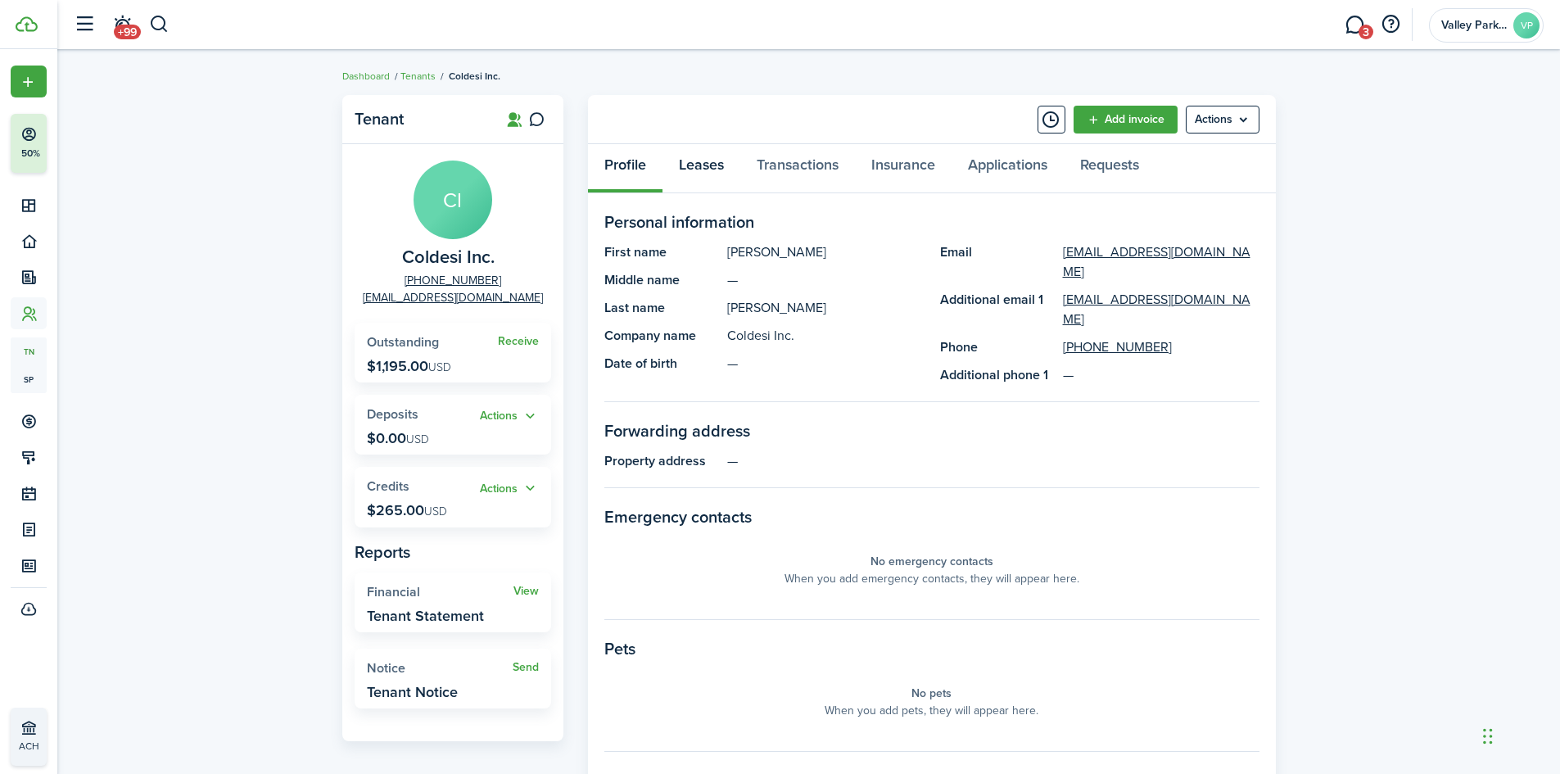
click at [715, 165] on link "Leases" at bounding box center [702, 168] width 78 height 49
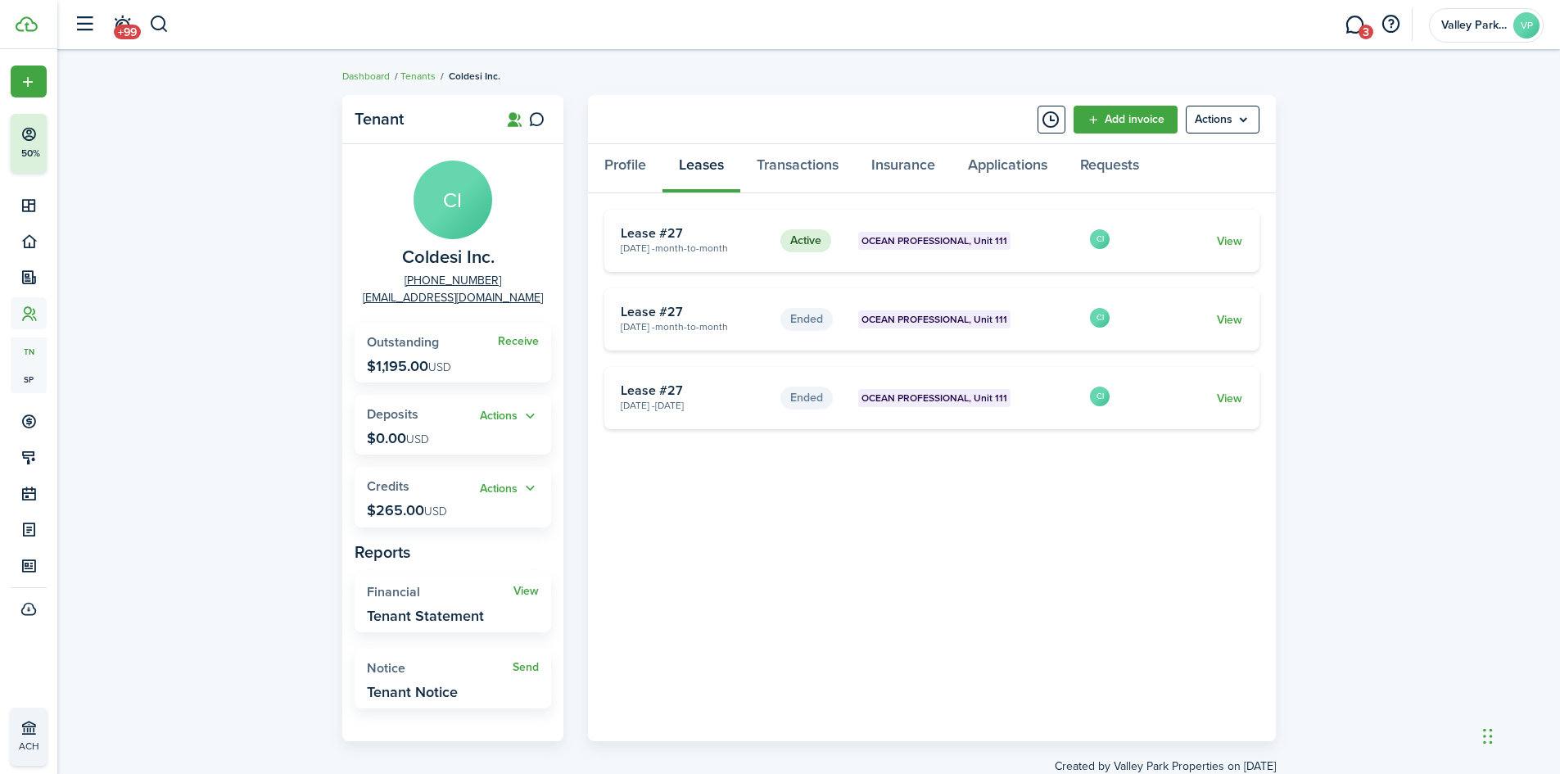
click at [172, 18] on header-wrapper "+99 3 Valley Park Properties VP" at bounding box center [805, 24] width 1478 height 49
click at [164, 25] on button "button" at bounding box center [159, 25] width 20 height 28
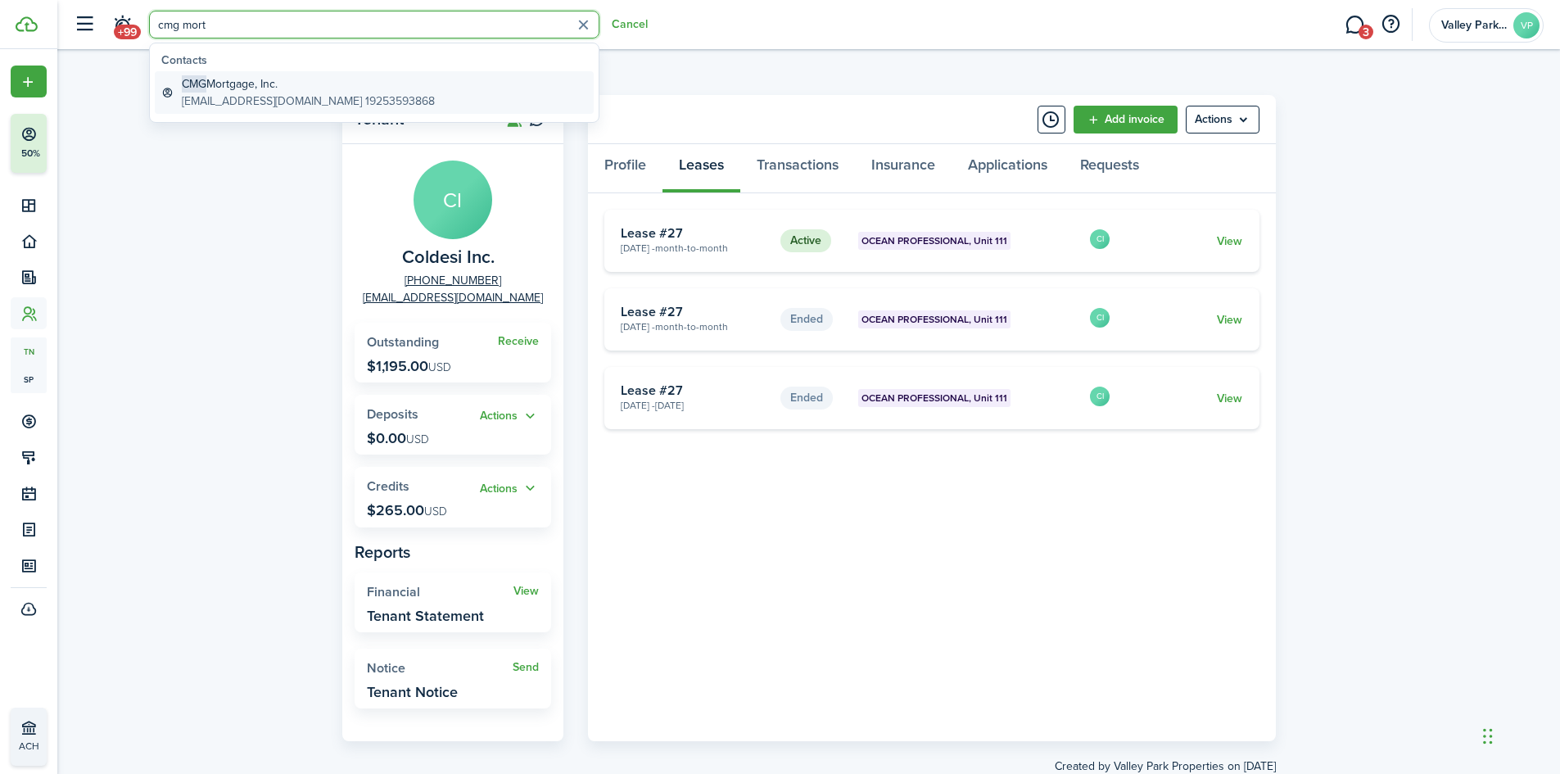
type input "cmg mort"
click at [238, 83] on global-search-item-title "CMG Mortgage, Inc." at bounding box center [308, 83] width 253 height 17
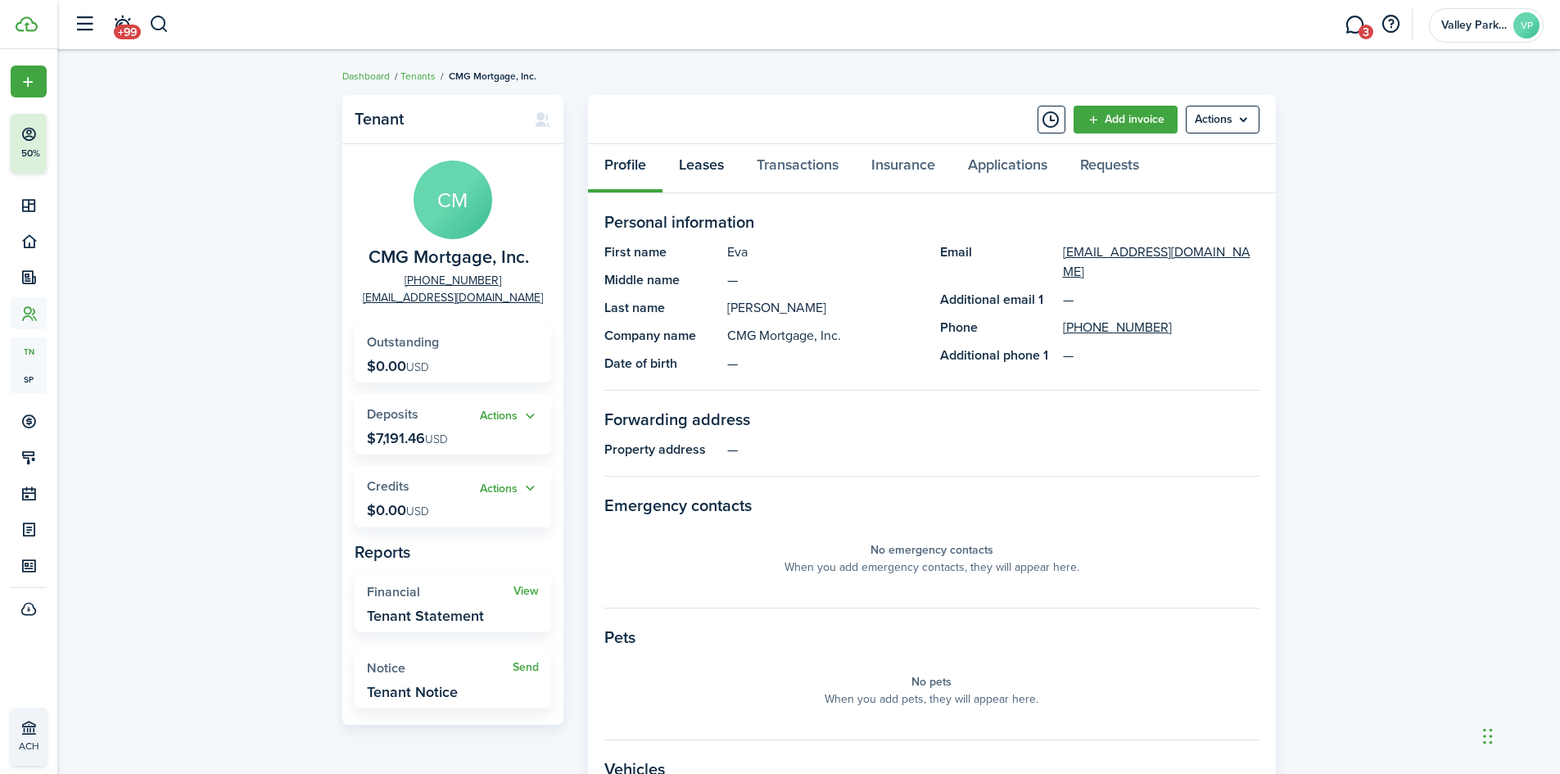
click at [701, 165] on link "Leases" at bounding box center [702, 168] width 78 height 49
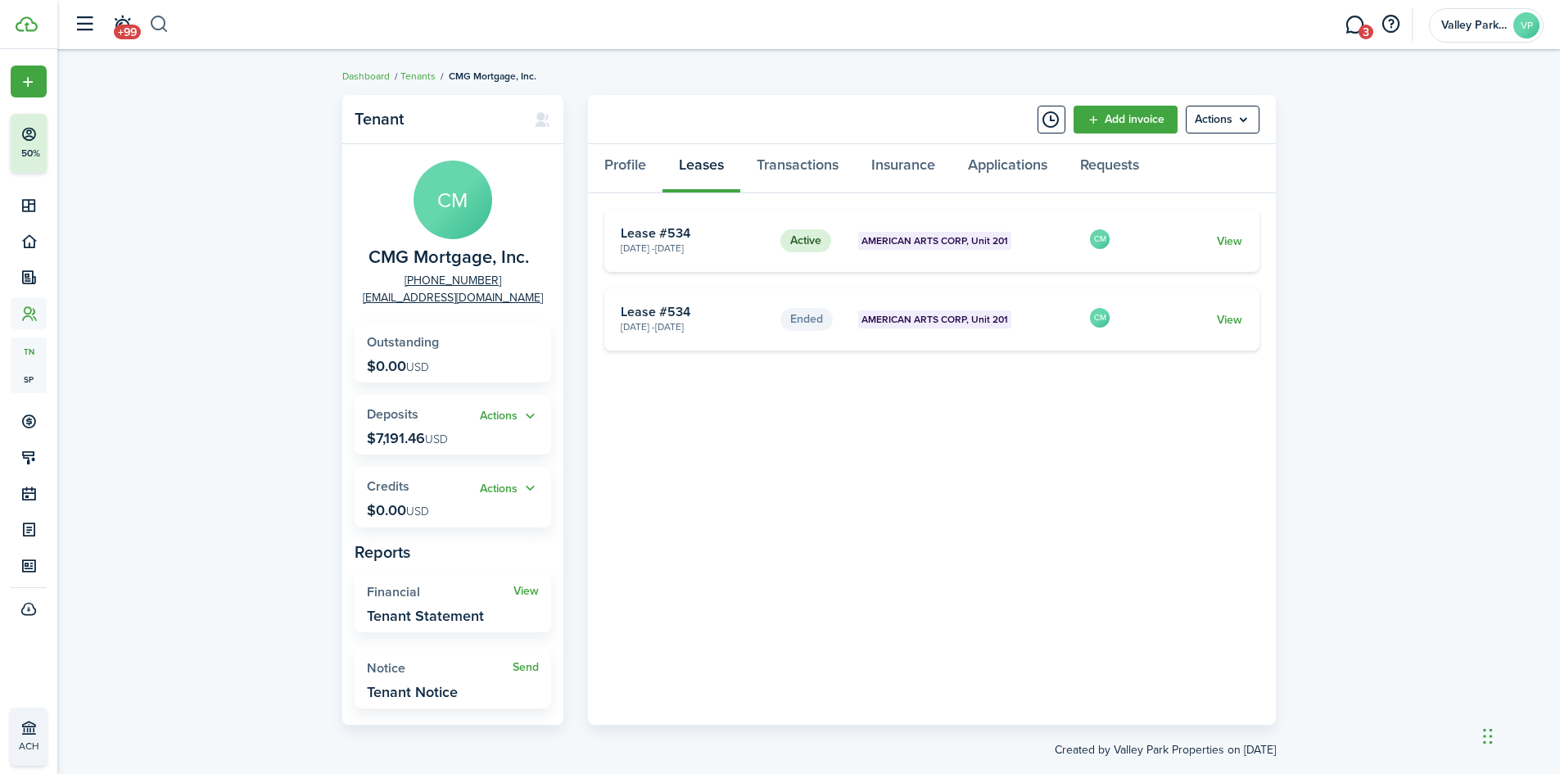
click at [158, 18] on button "button" at bounding box center [159, 25] width 20 height 28
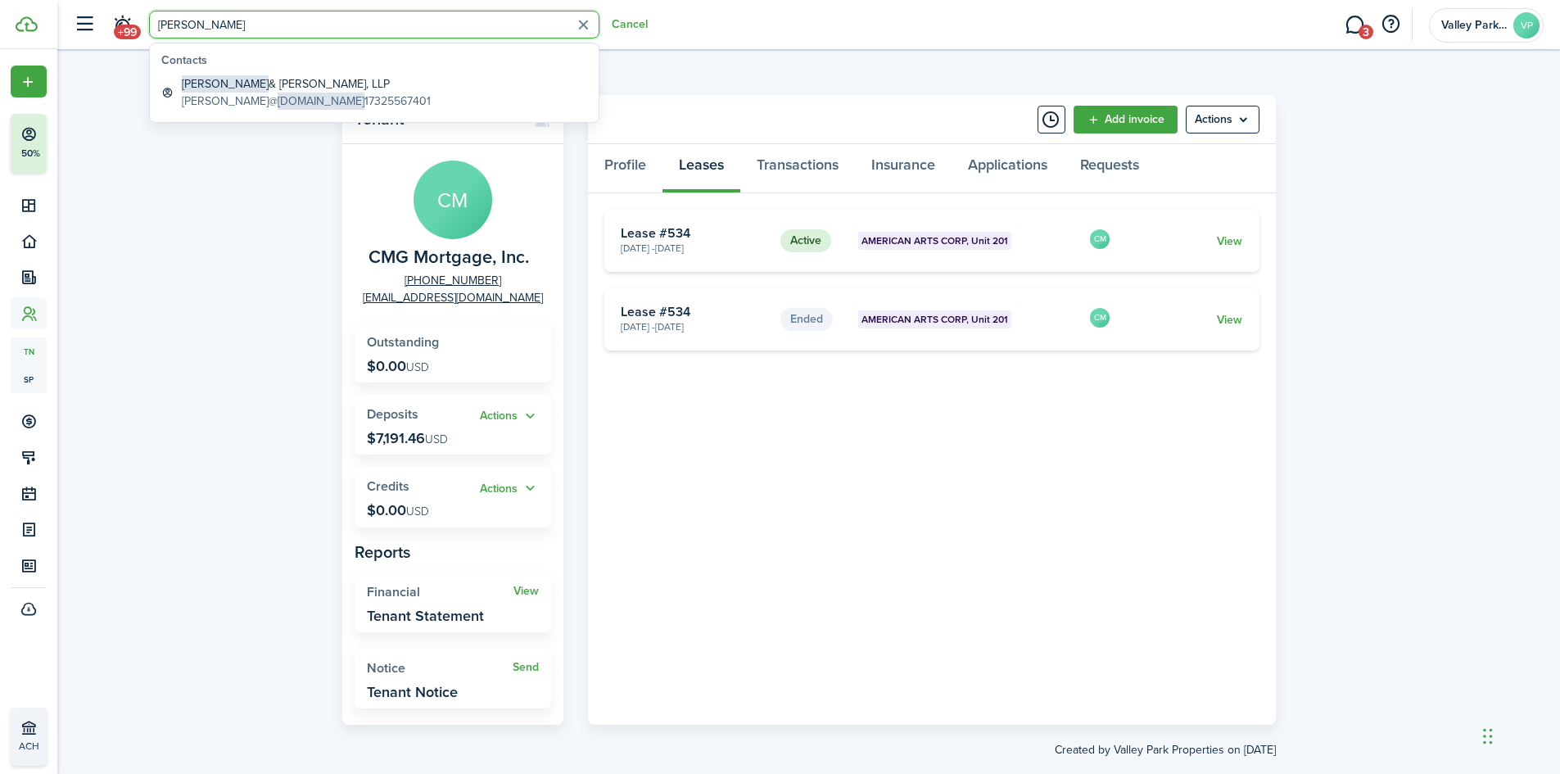
type input "[PERSON_NAME]"
click at [278, 94] on span "[DOMAIN_NAME]" at bounding box center [321, 101] width 87 height 17
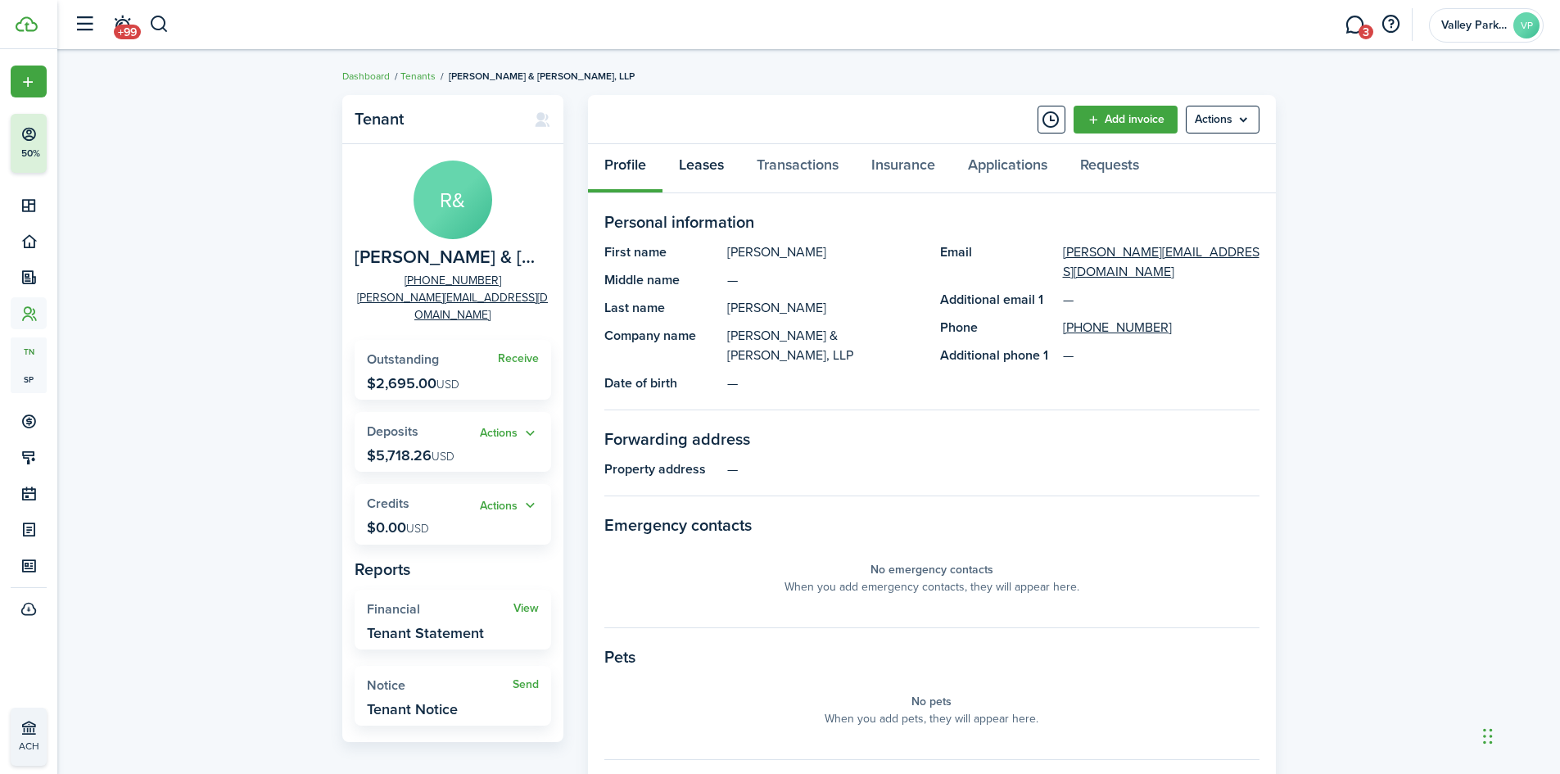
click at [688, 159] on link "Leases" at bounding box center [702, 168] width 78 height 49
